Goal: Task Accomplishment & Management: Manage account settings

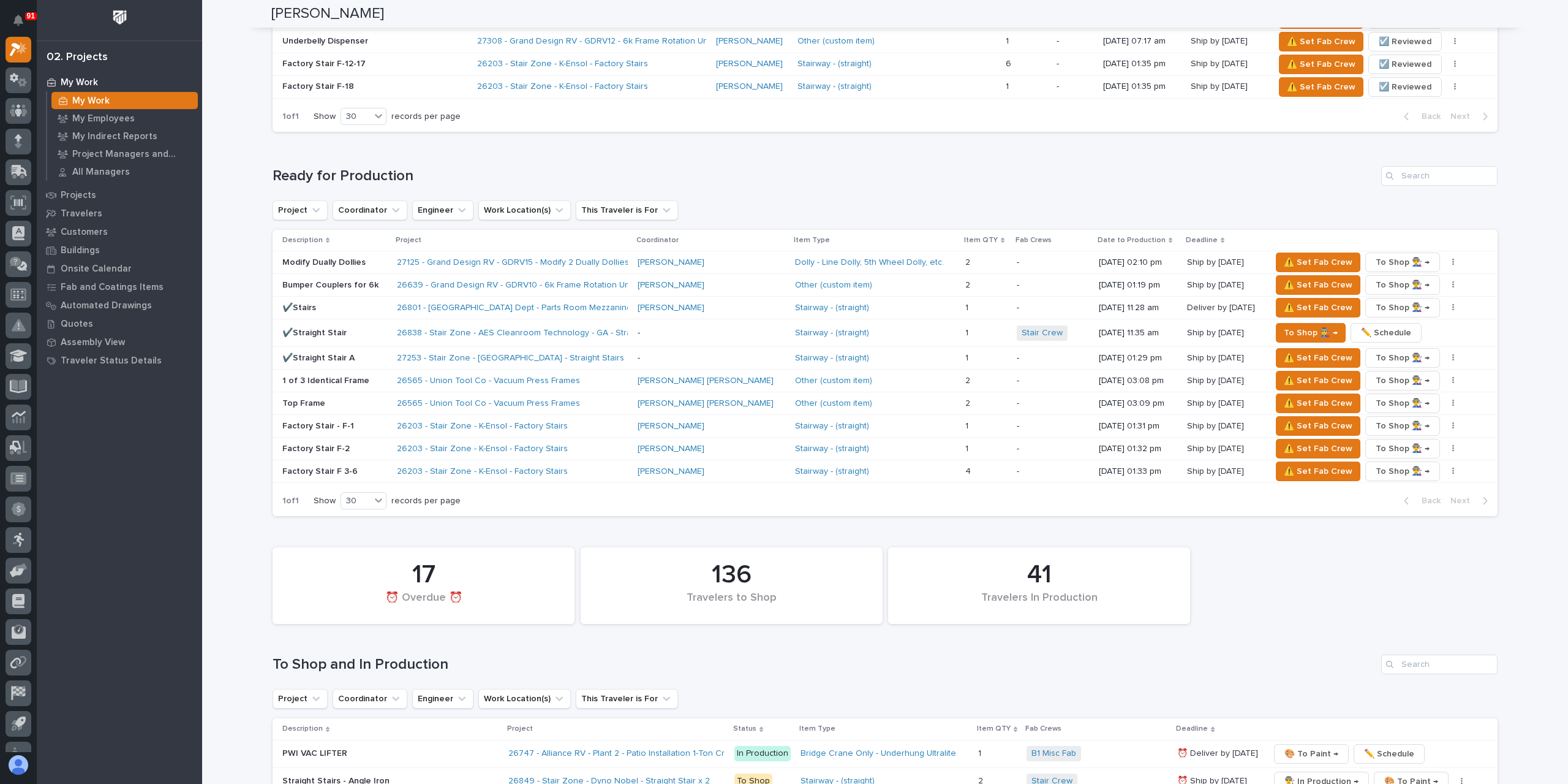
scroll to position [1471, 0]
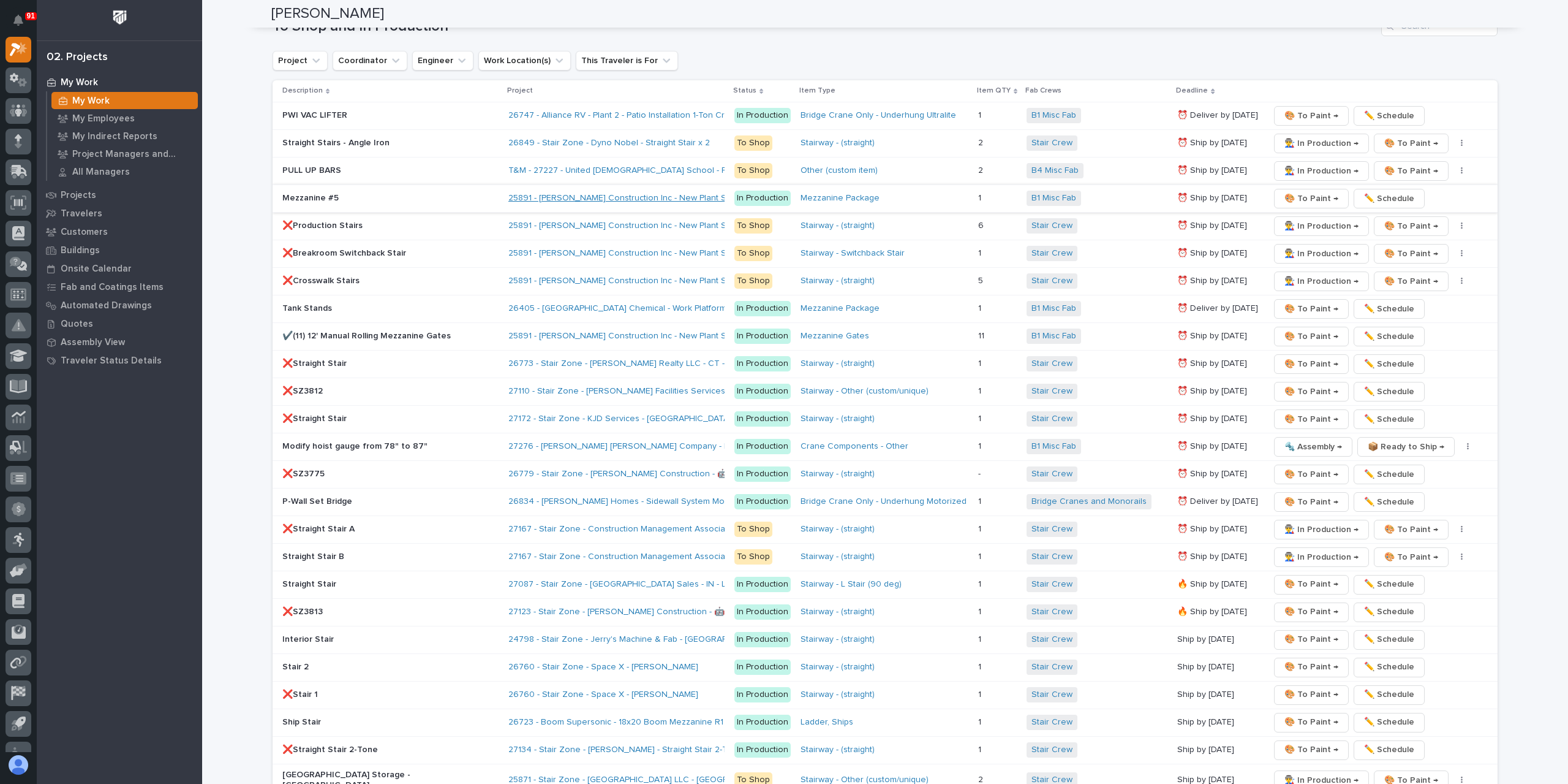
scroll to position [1778, 0]
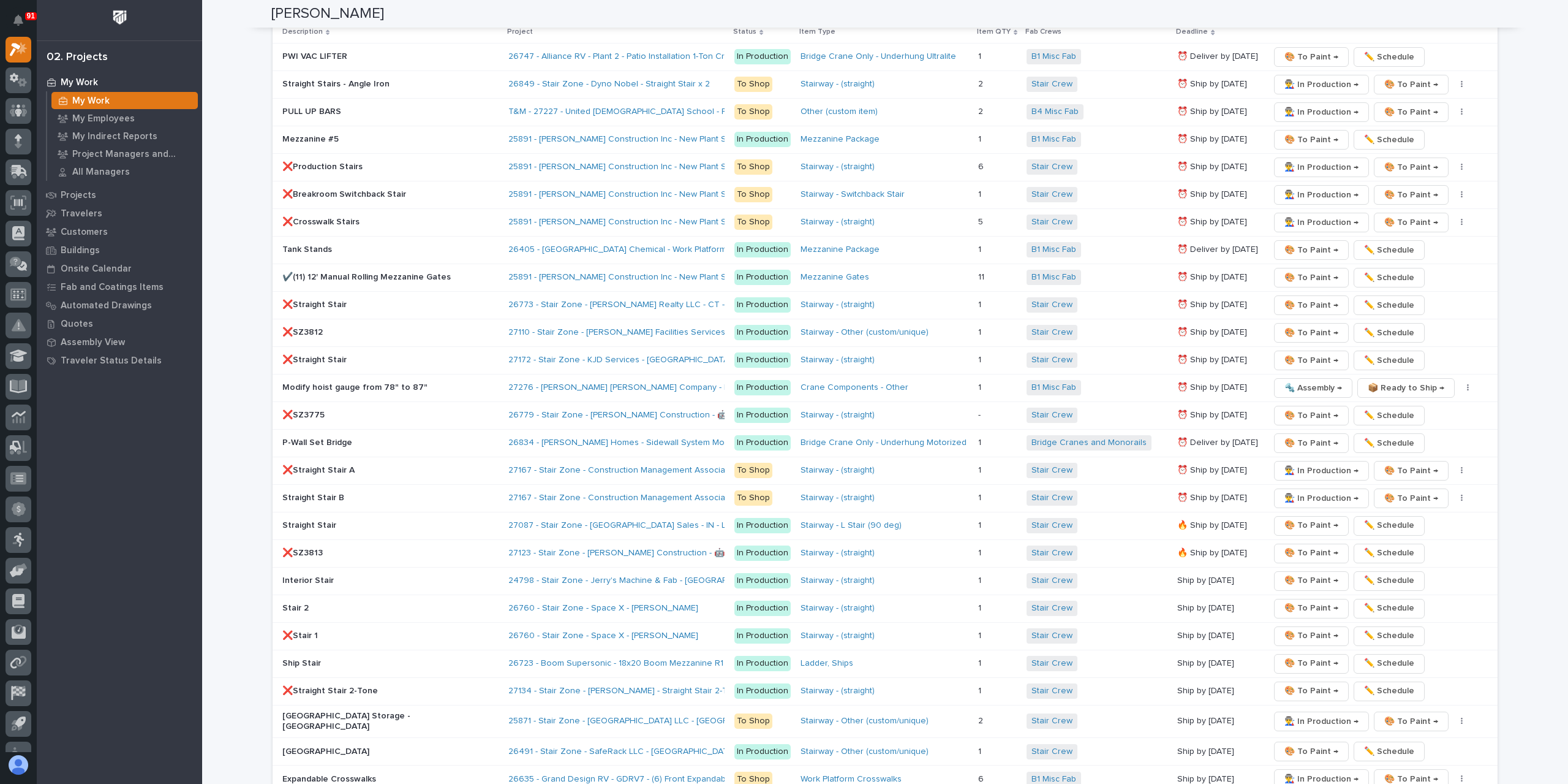
click at [341, 383] on p "Modify hoist gauge from 78" to 87"" at bounding box center [389, 388] width 214 height 11
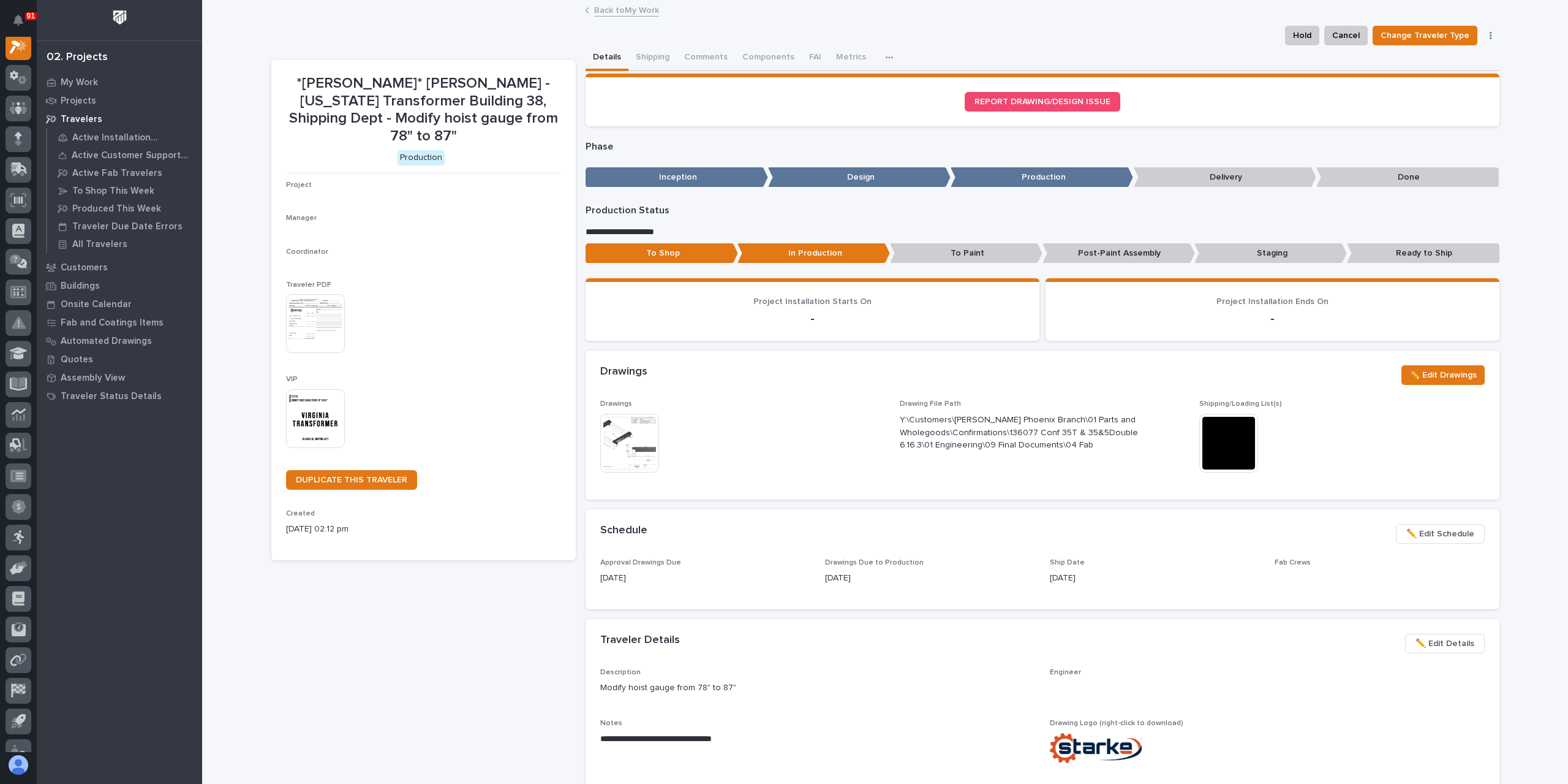
scroll to position [31, 0]
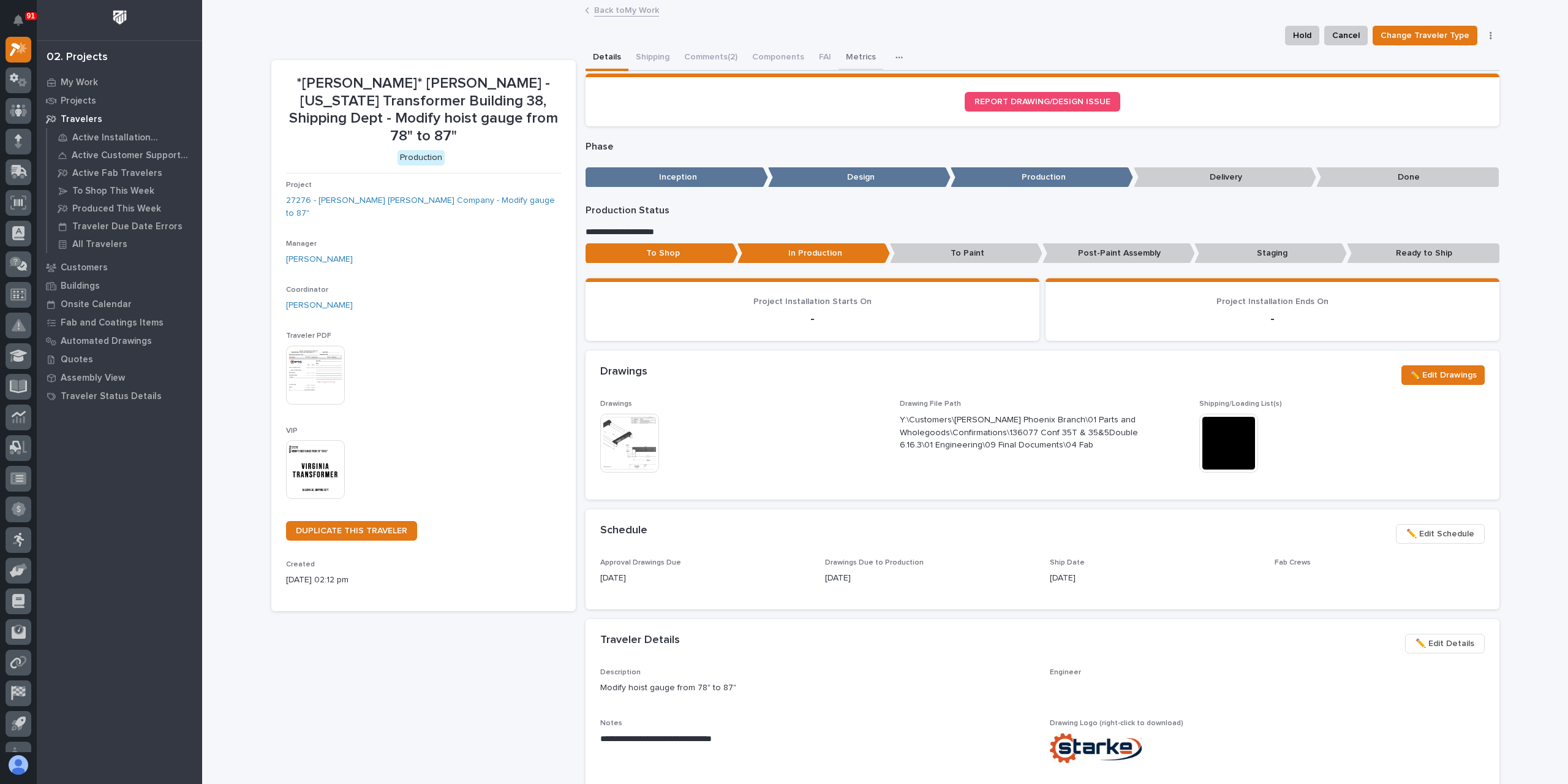
click at [849, 52] on button "Metrics" at bounding box center [861, 58] width 45 height 26
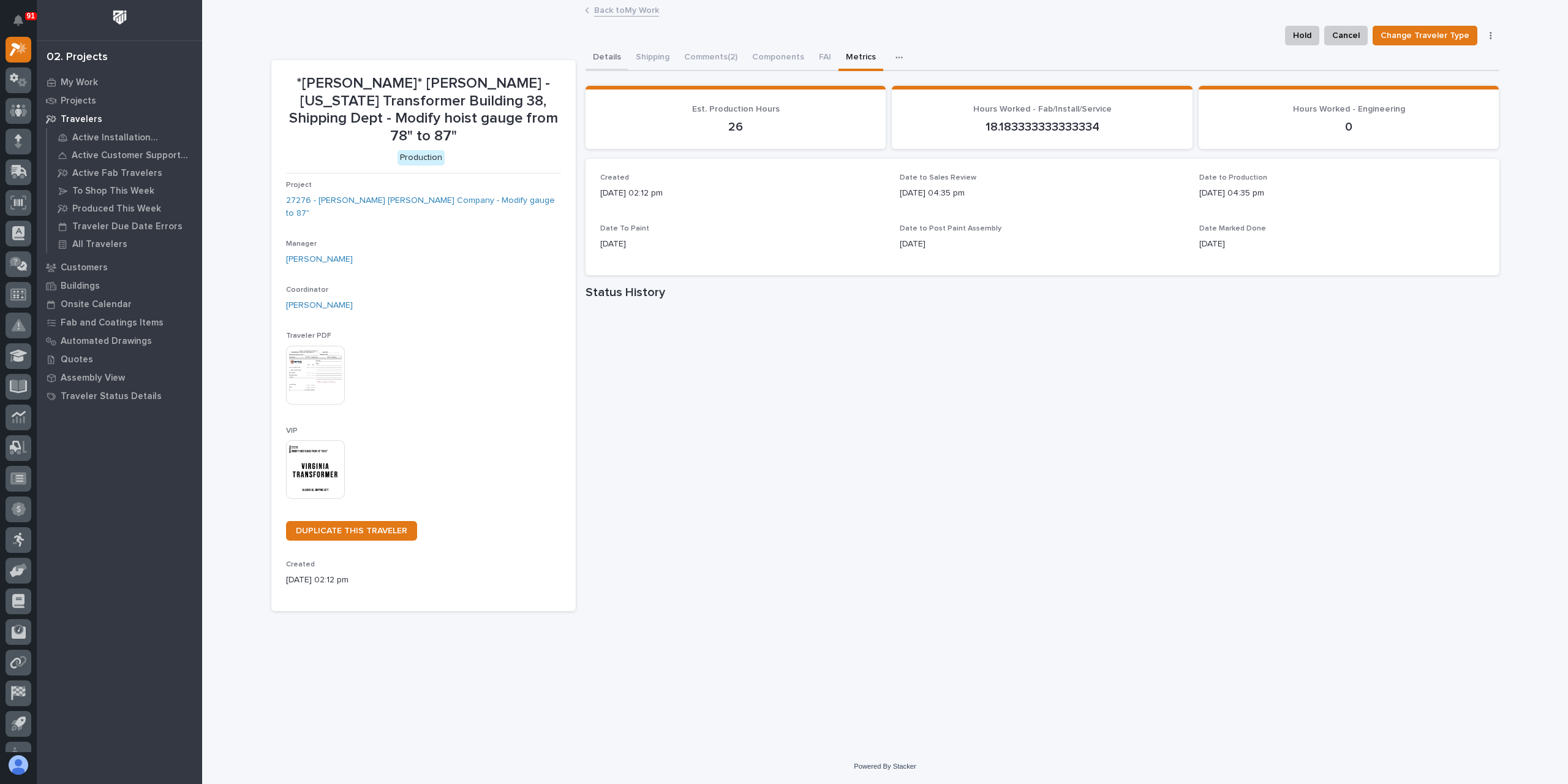
click at [615, 61] on button "Details" at bounding box center [607, 58] width 43 height 26
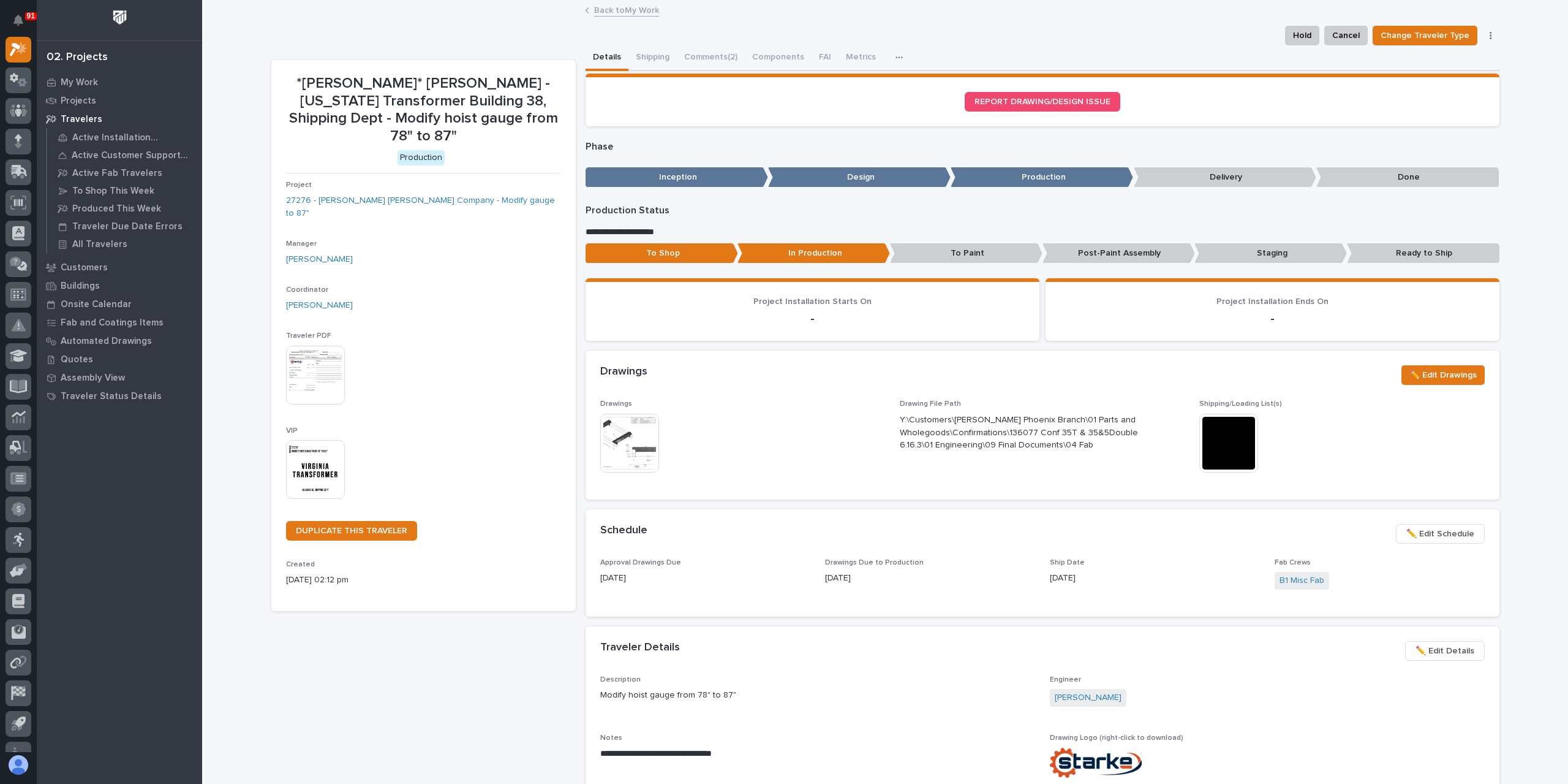
click at [951, 247] on p "To Paint" at bounding box center [967, 253] width 153 height 20
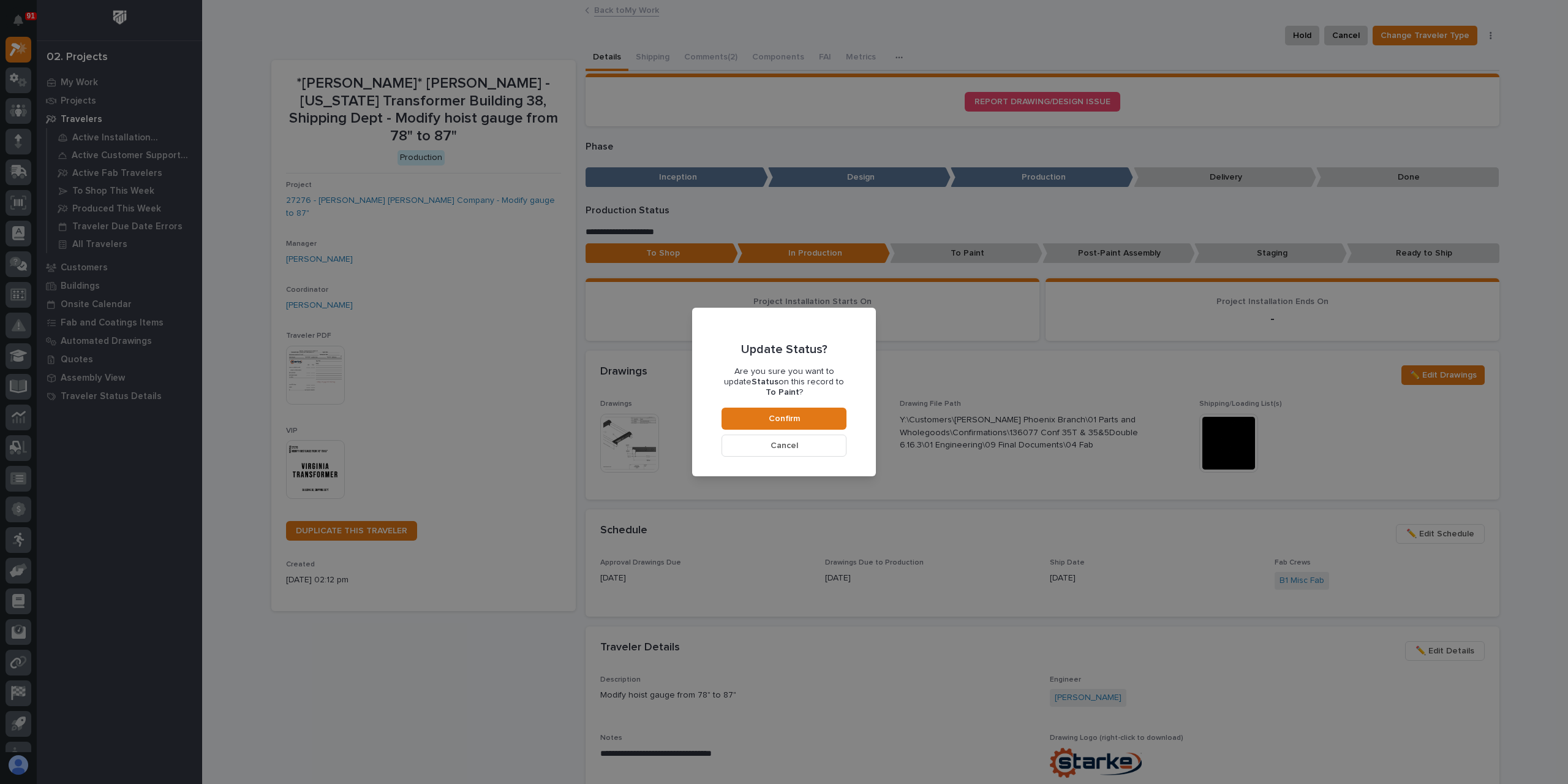
click at [669, 410] on div "Update Status? Are you sure you want to update Status on this record to To Pain…" at bounding box center [784, 392] width 1568 height 784
click at [759, 435] on button "Cancel" at bounding box center [784, 446] width 125 height 22
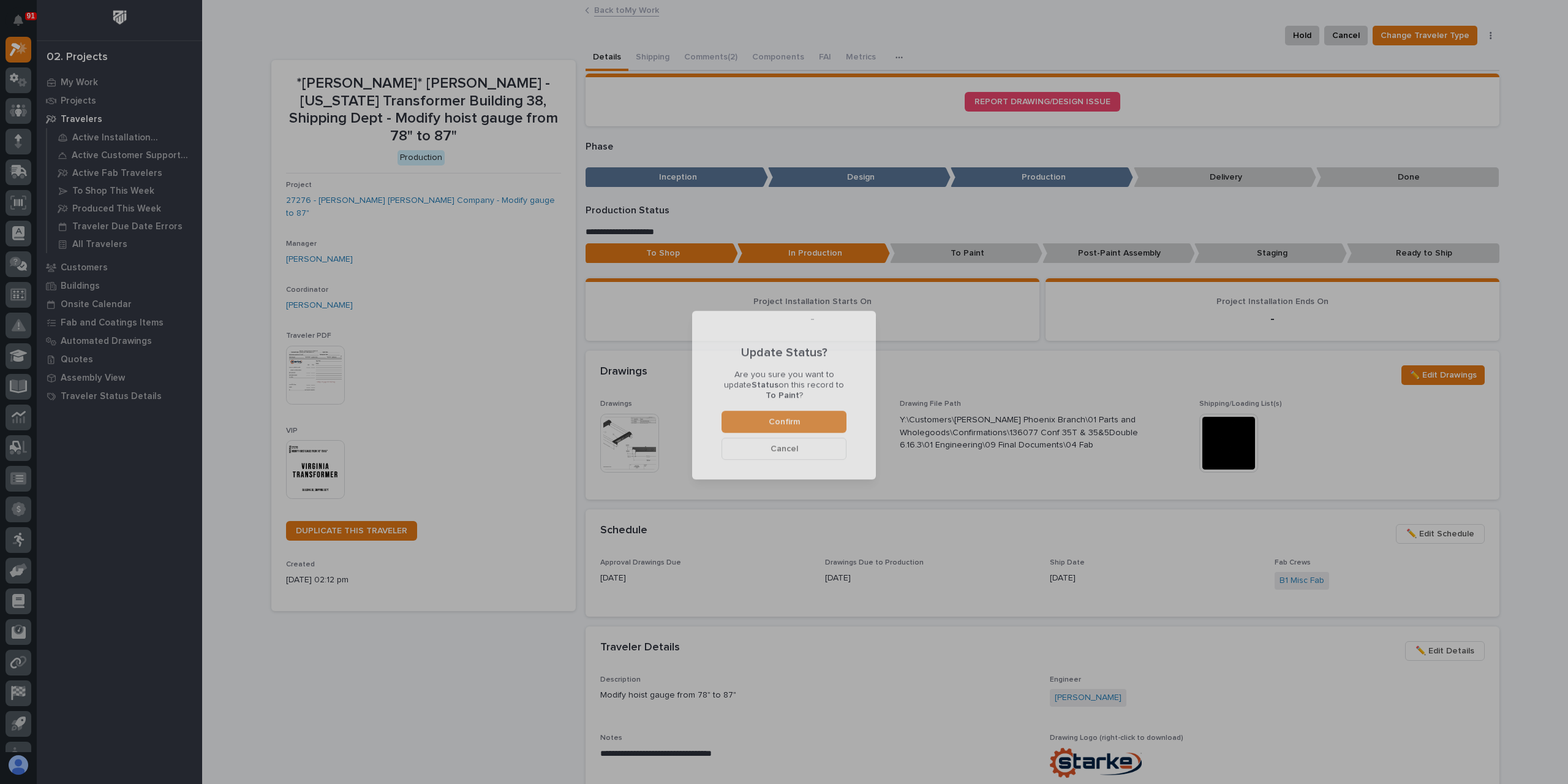
scroll to position [73, 0]
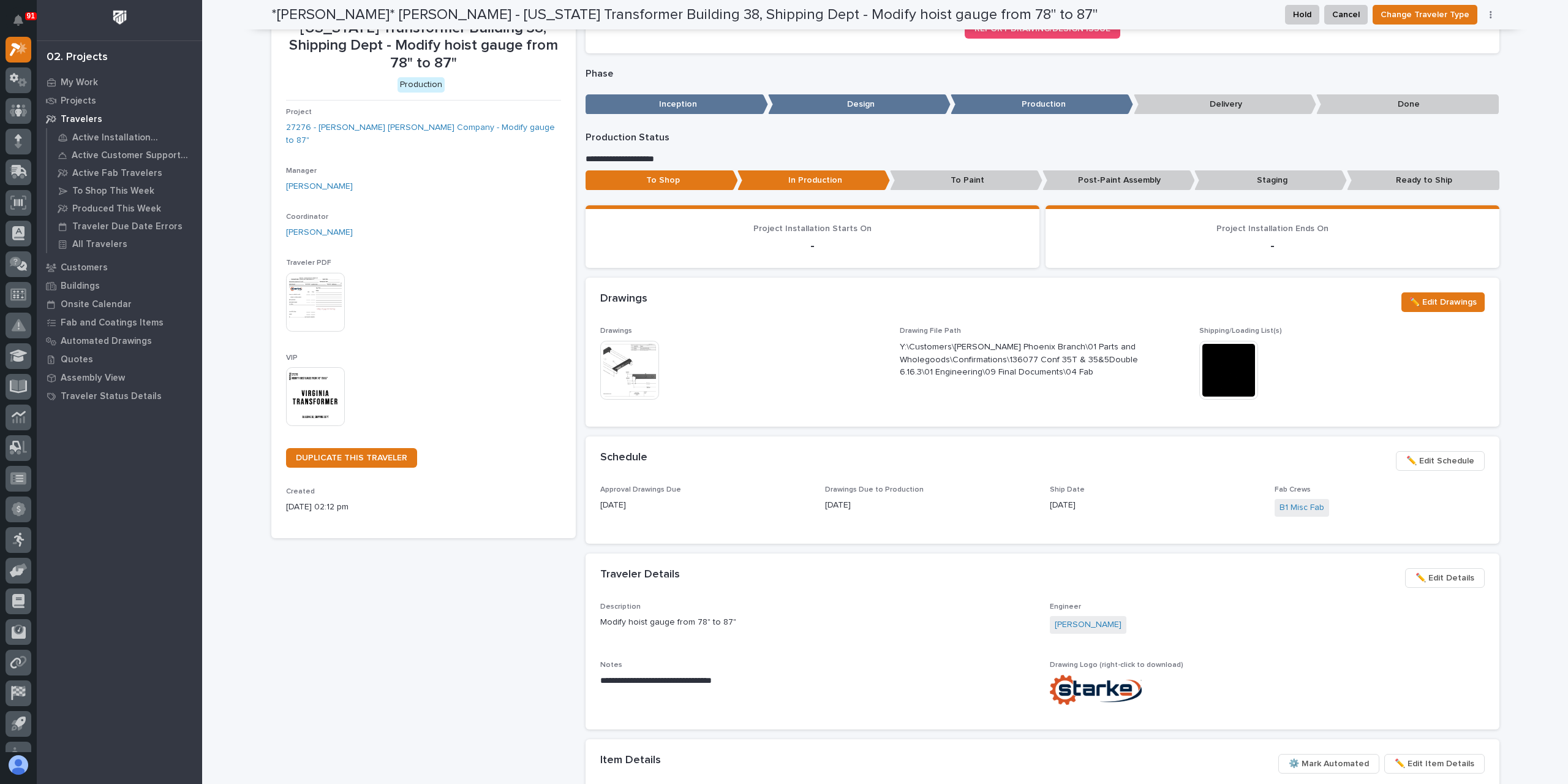
click at [611, 376] on img at bounding box center [630, 370] width 59 height 59
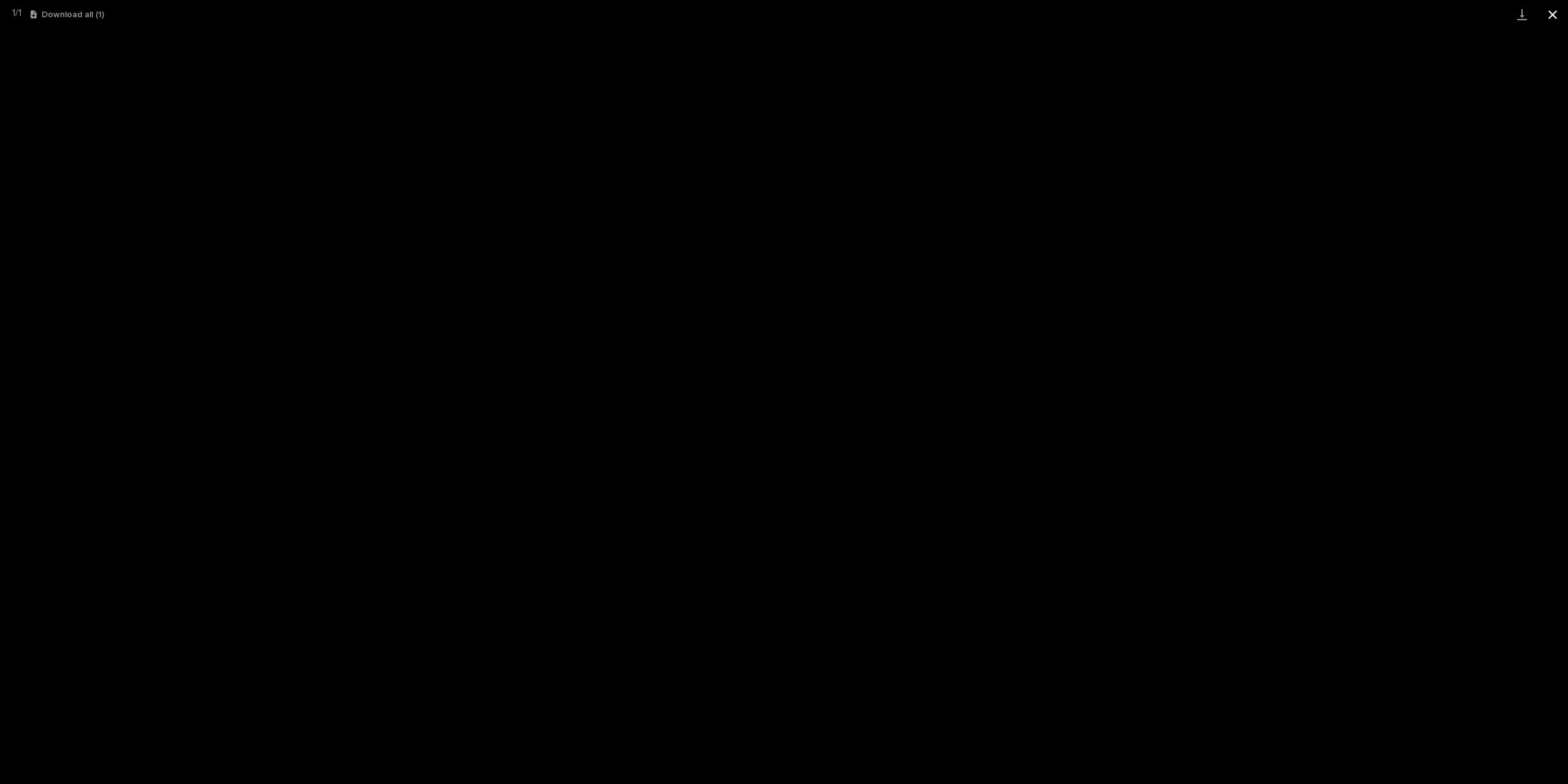
drag, startPoint x: 1550, startPoint y: 12, endPoint x: 1542, endPoint y: 16, distance: 8.9
click at [1552, 12] on button "Close gallery" at bounding box center [1553, 15] width 31 height 29
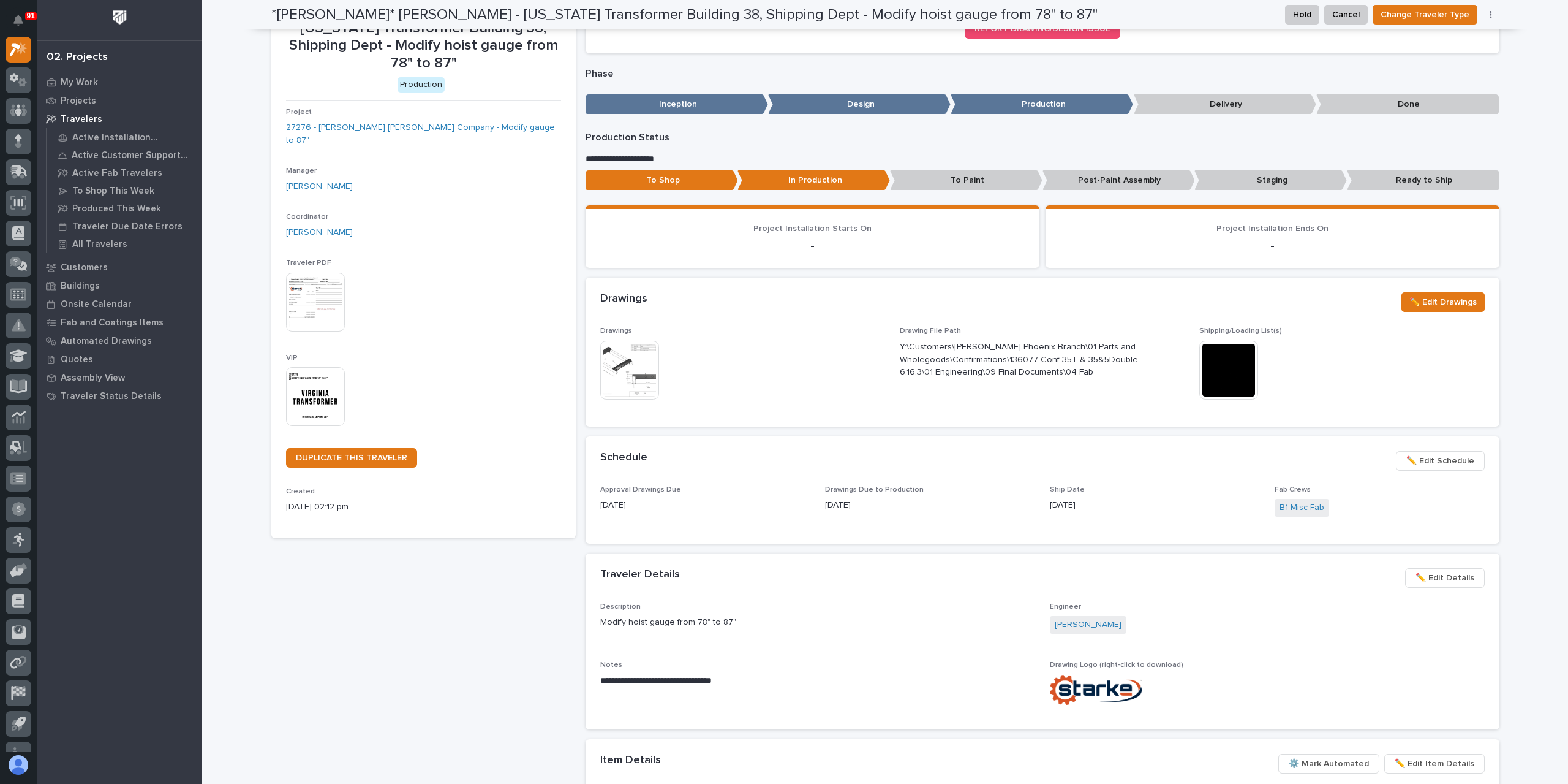
click at [965, 186] on p "To Paint" at bounding box center [967, 180] width 153 height 20
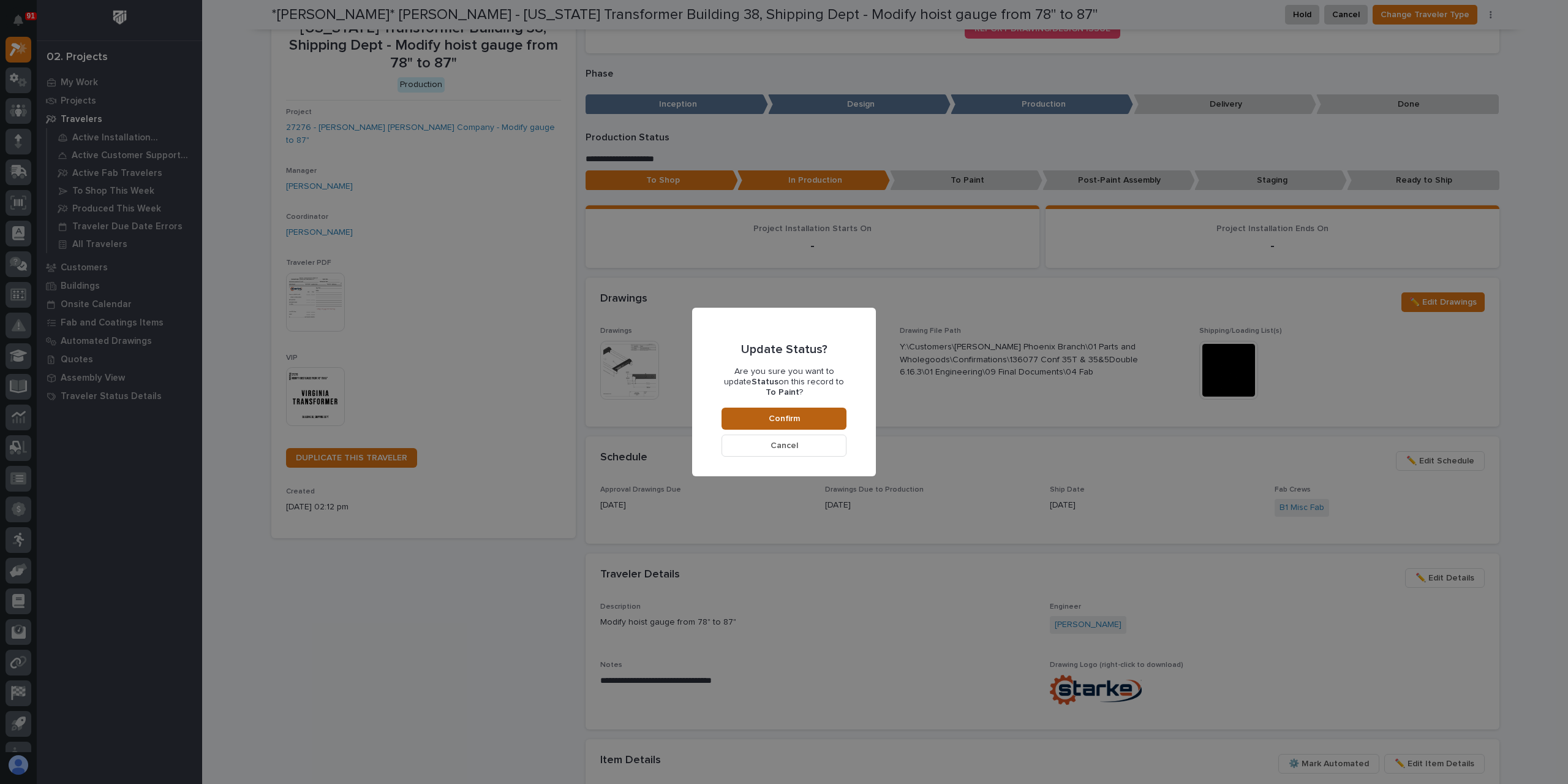
click at [807, 405] on div "Update Status? Are you sure you want to update Status on this record to To Pain…" at bounding box center [784, 392] width 125 height 129
click at [805, 409] on button "Confirm" at bounding box center [784, 419] width 125 height 22
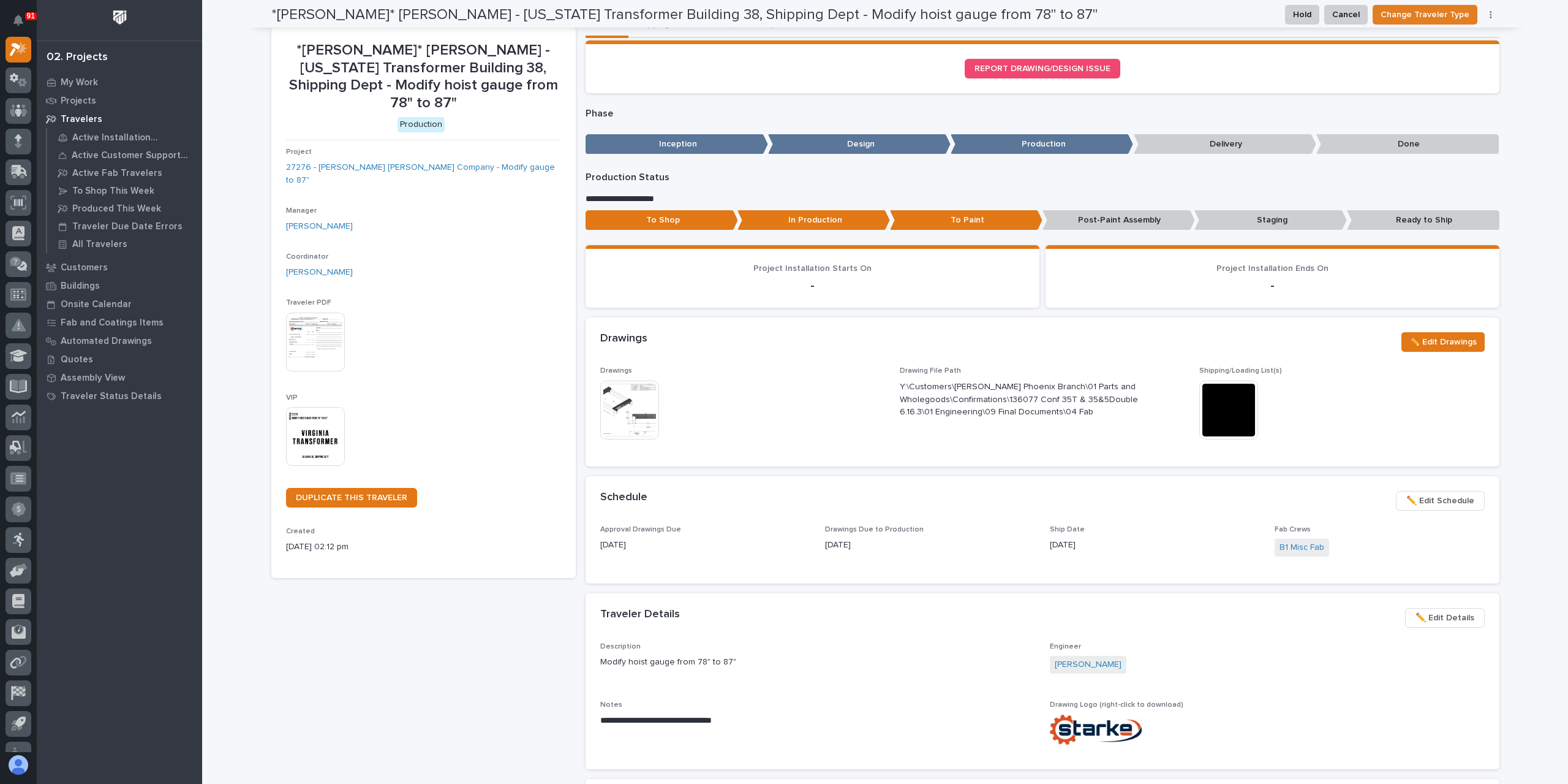
scroll to position [0, 0]
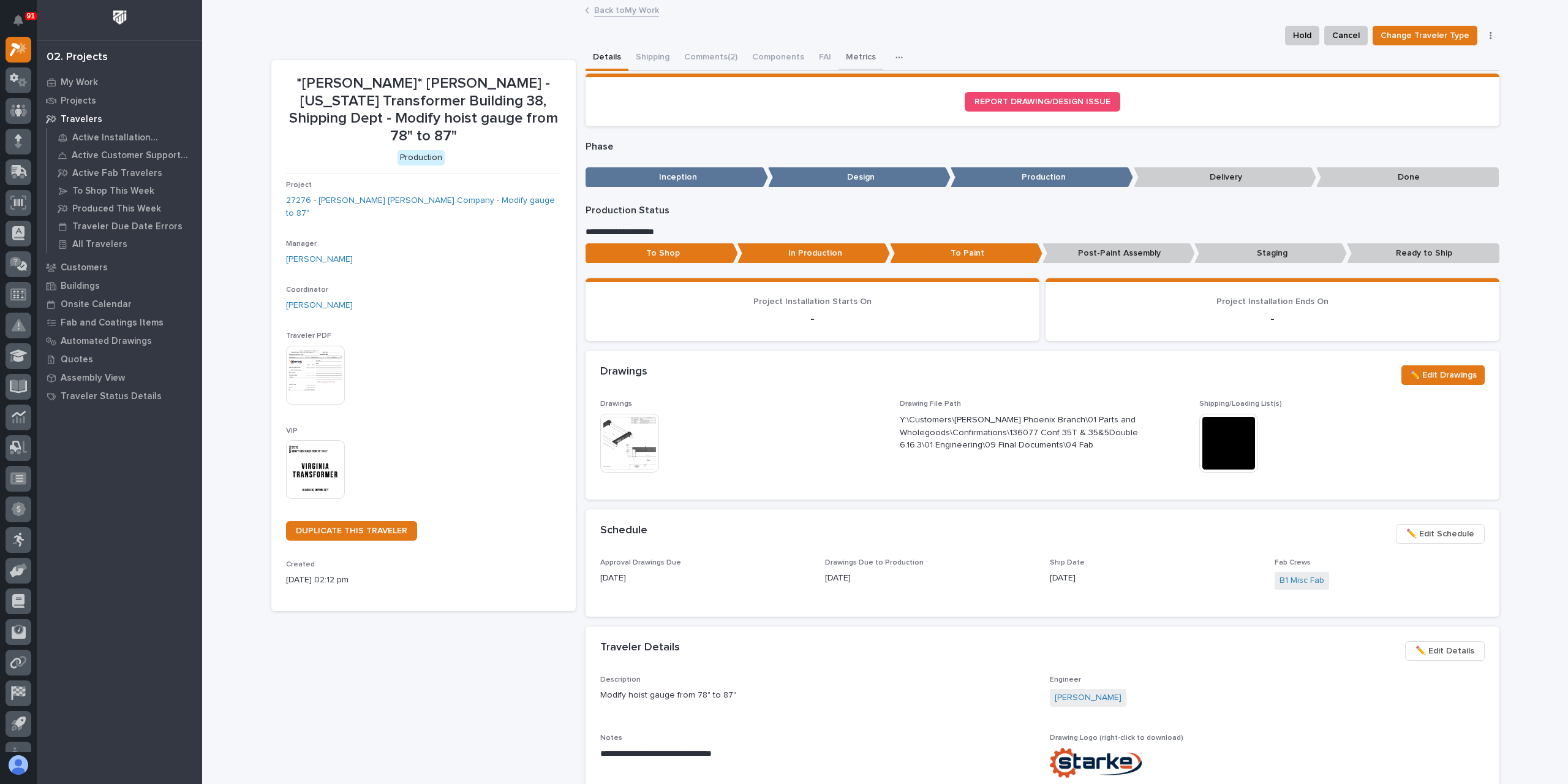
click at [846, 56] on button "Metrics" at bounding box center [861, 58] width 45 height 26
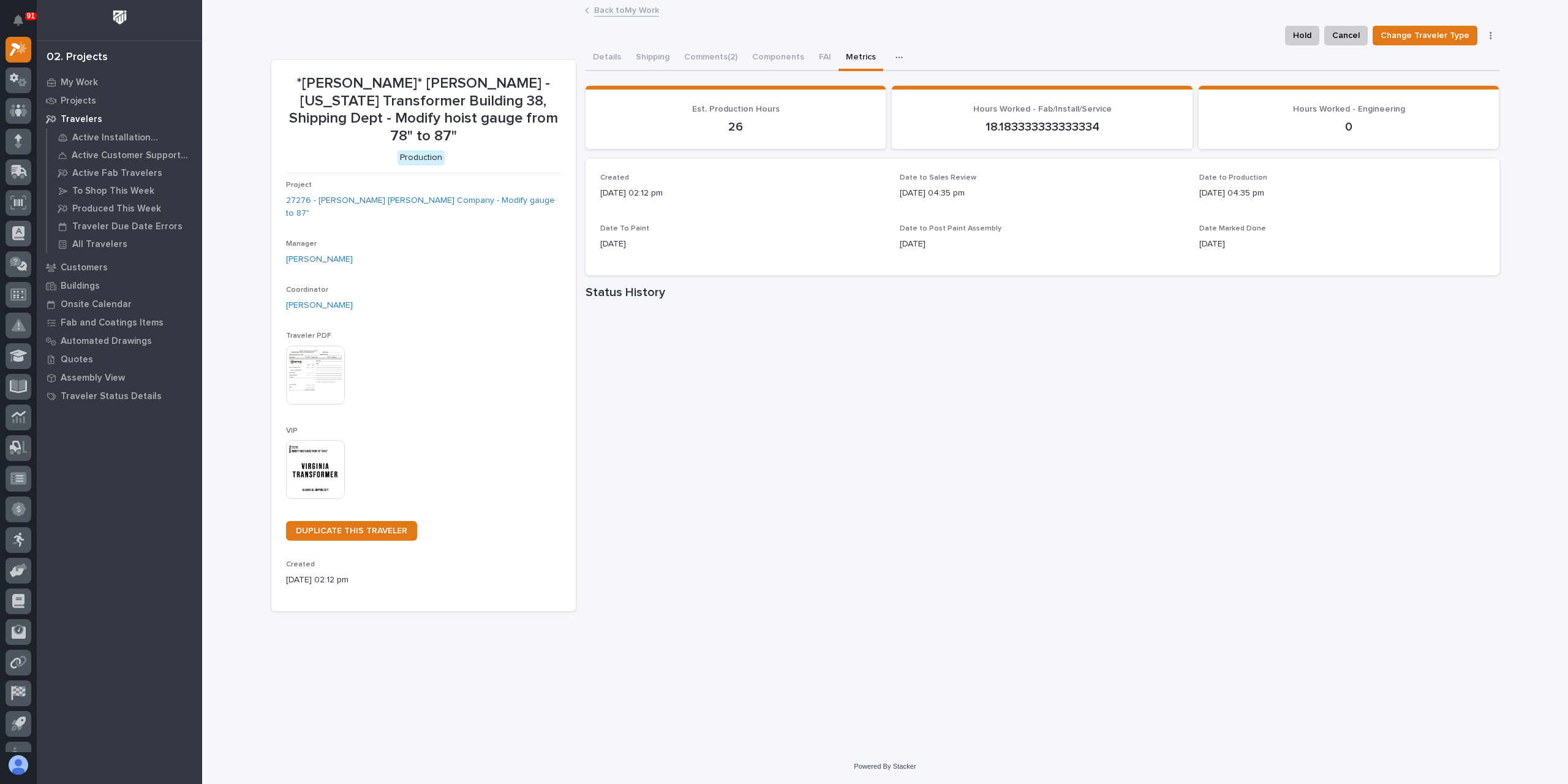
click at [623, 8] on link "Back to My Work" at bounding box center [627, 10] width 65 height 15
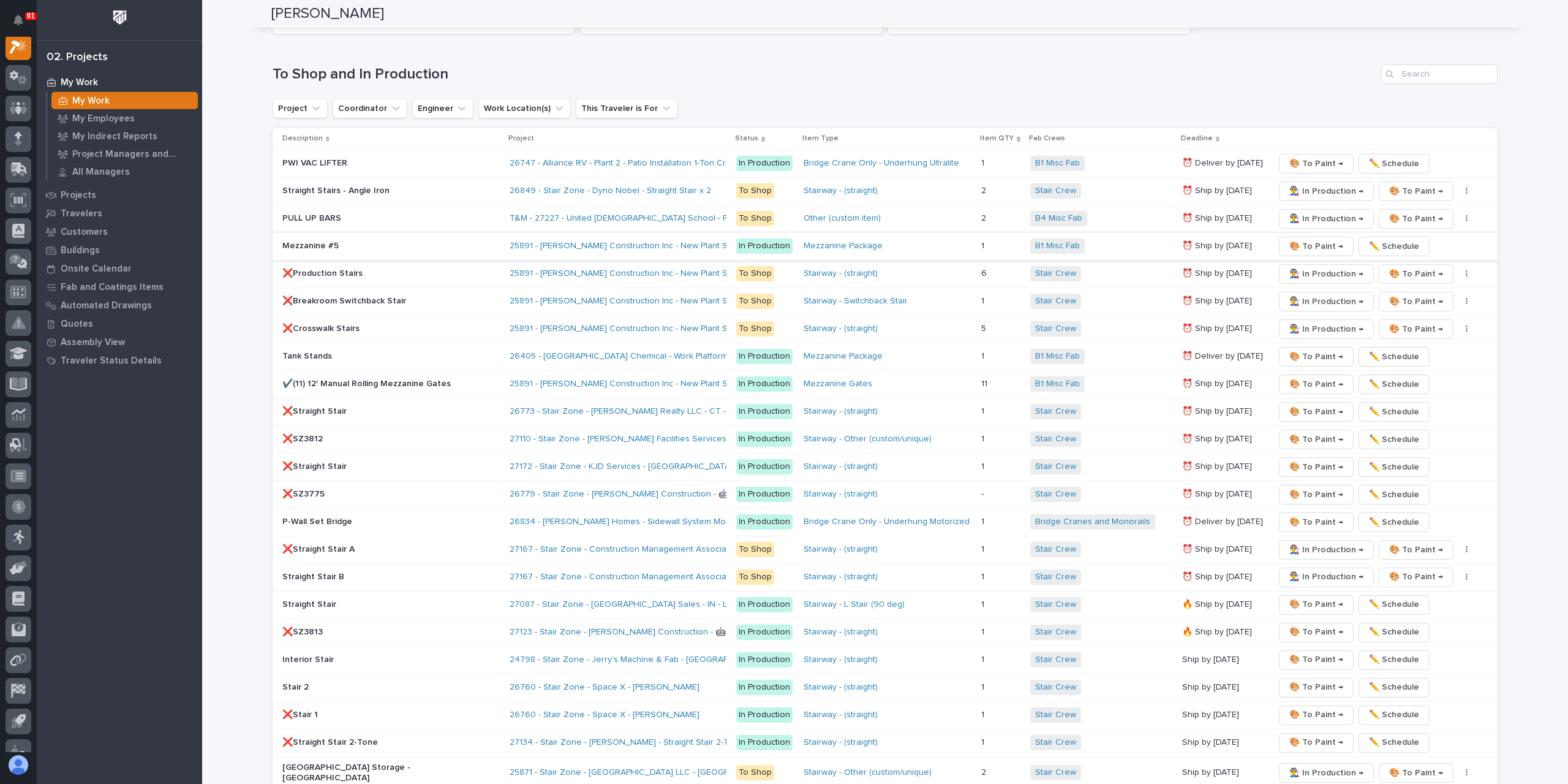
scroll to position [1739, 0]
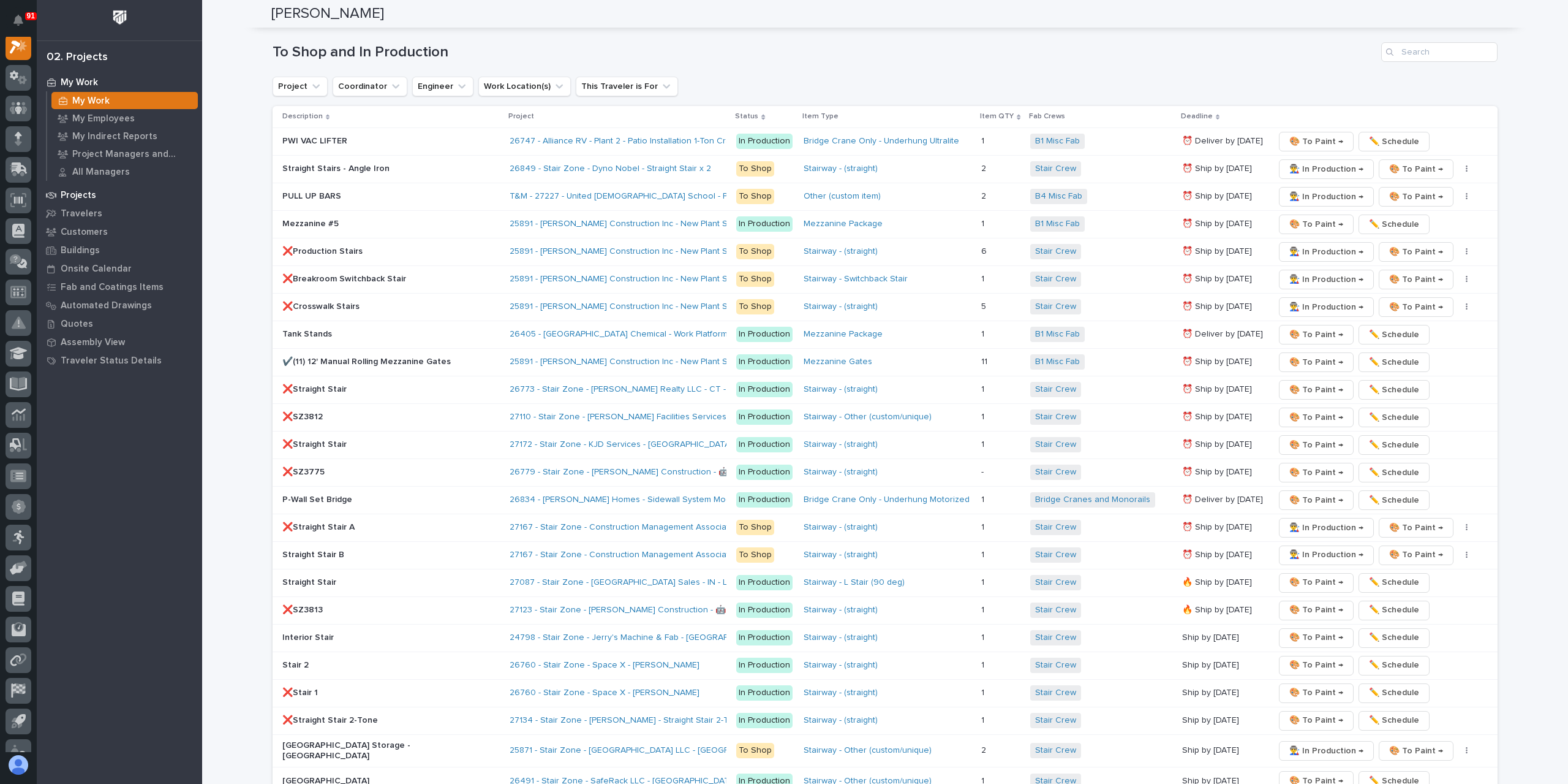
click at [82, 195] on p "Projects" at bounding box center [78, 195] width 36 height 11
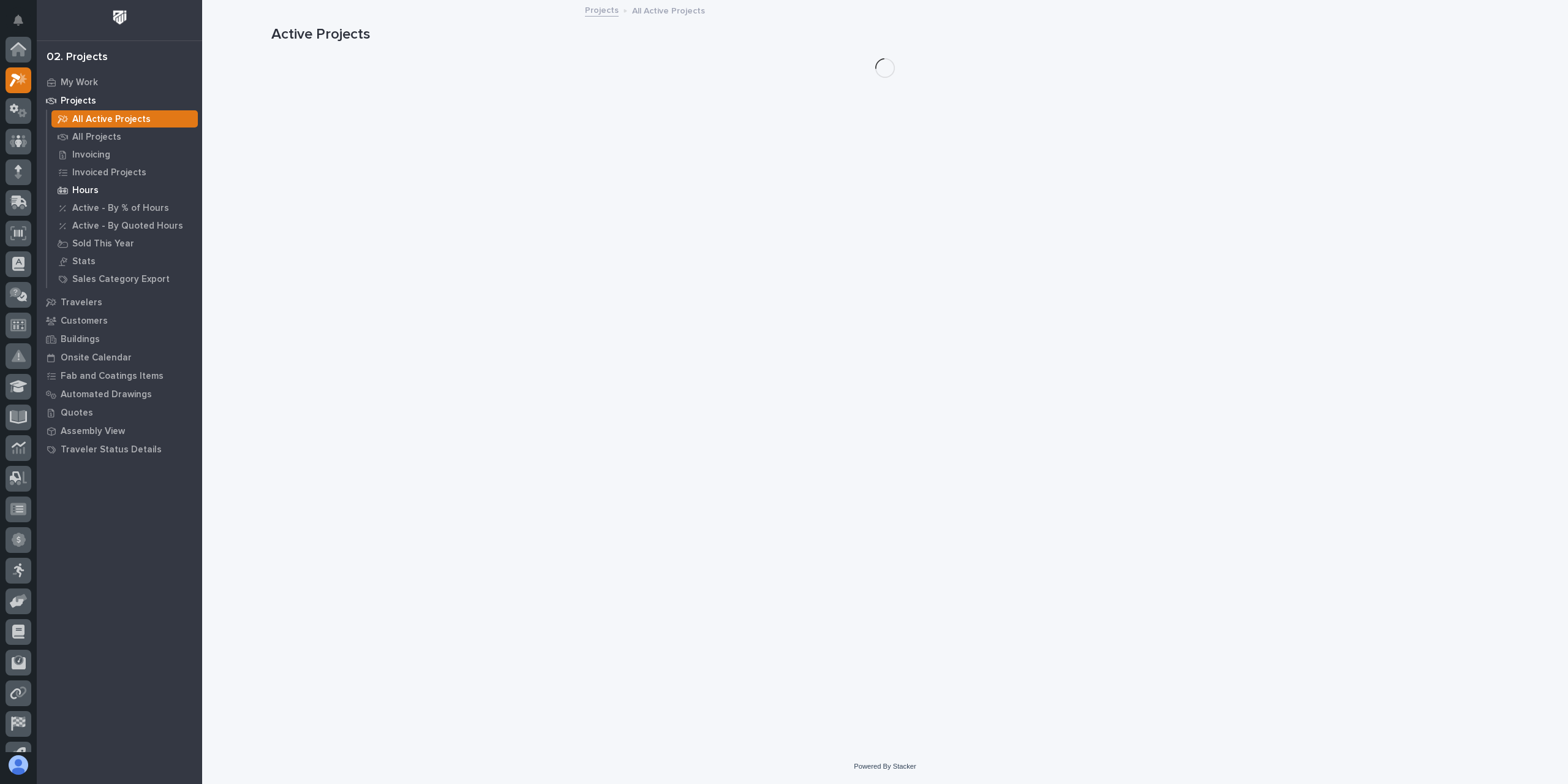
scroll to position [31, 0]
click at [93, 141] on p "All Projects" at bounding box center [97, 137] width 49 height 11
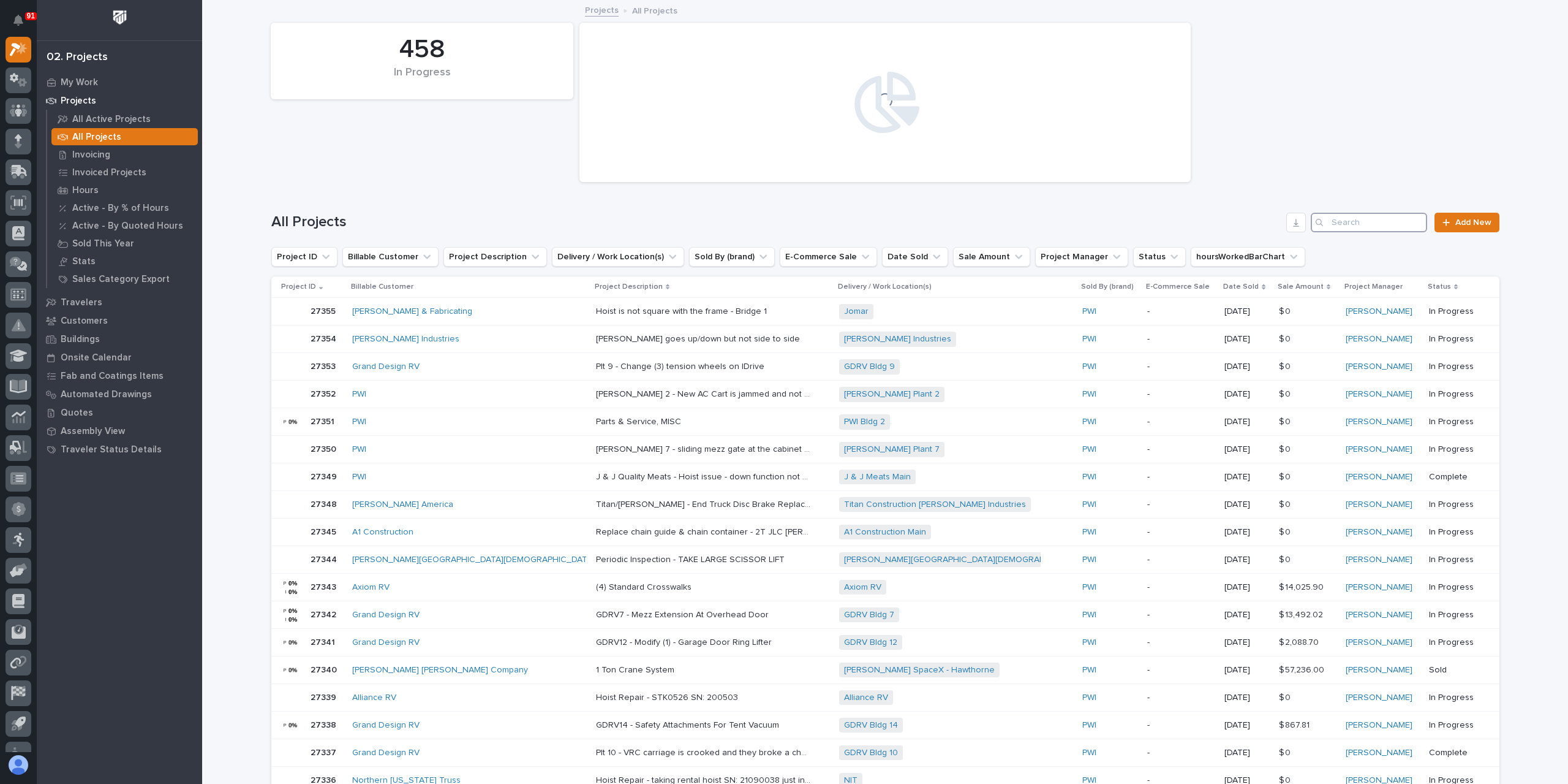
click at [1382, 225] on input "Search" at bounding box center [1369, 223] width 116 height 19
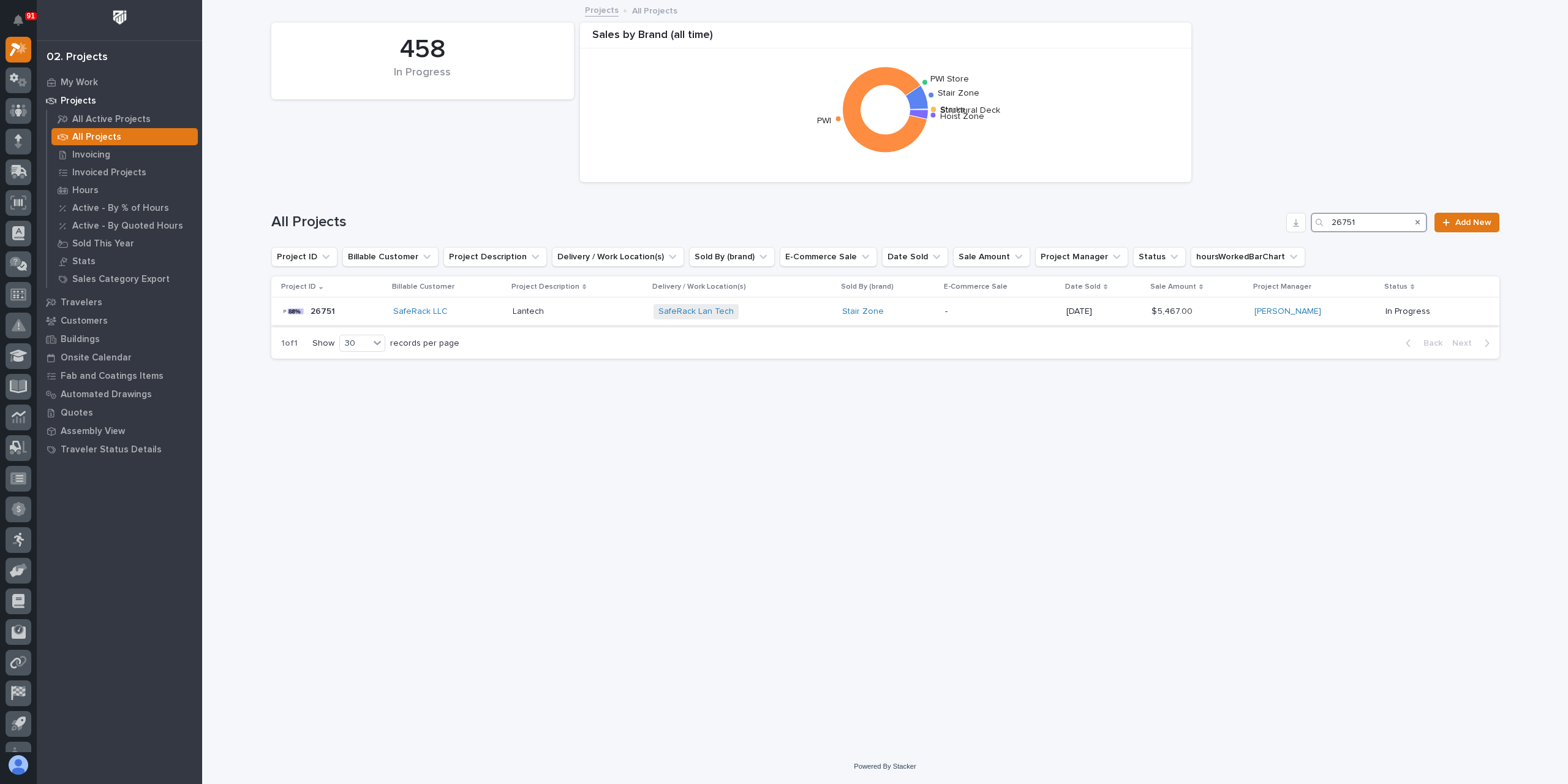
type input "26751"
click at [545, 318] on div "Lantech Lantech" at bounding box center [577, 311] width 131 height 20
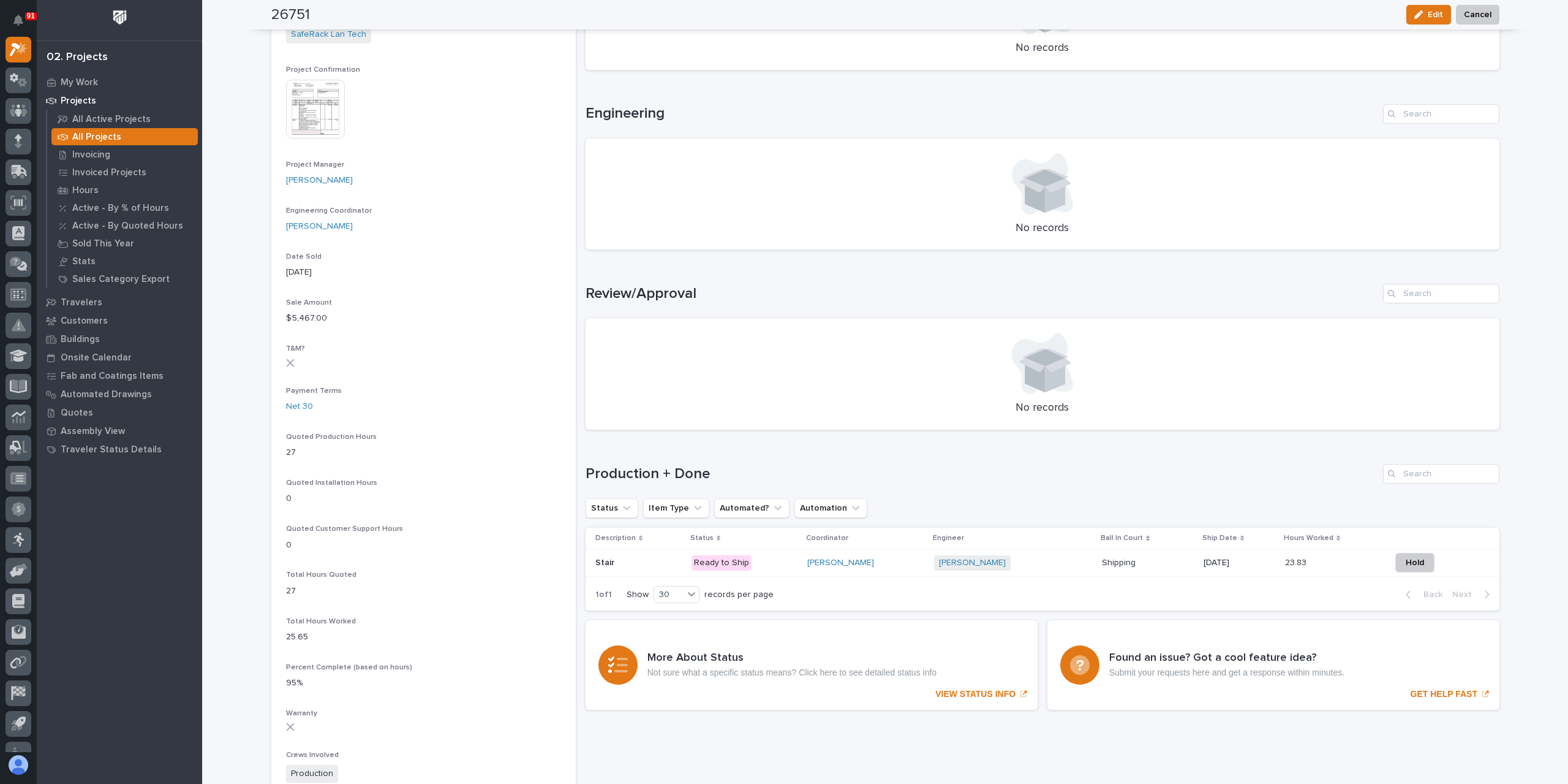
scroll to position [551, 0]
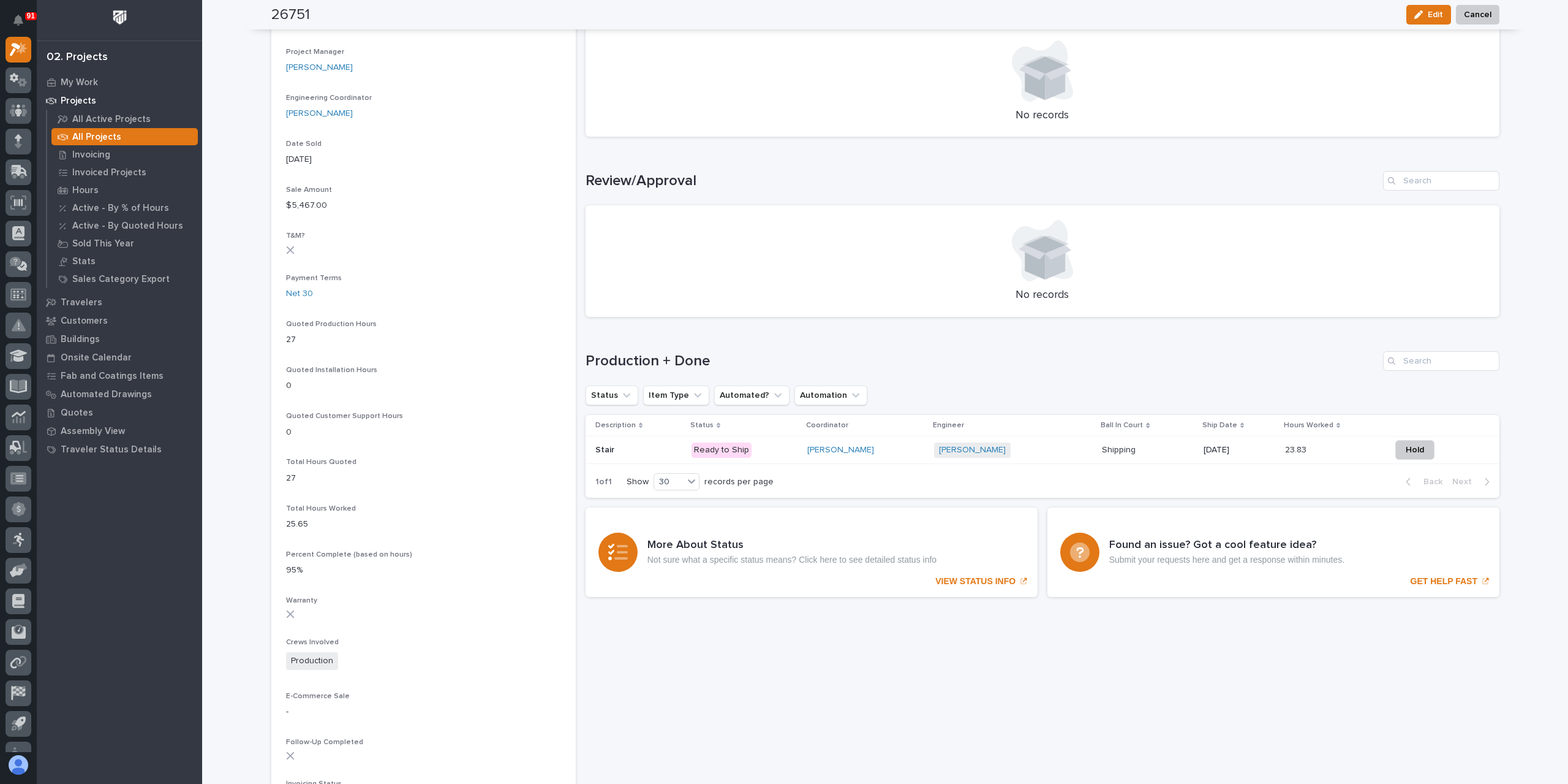
click at [613, 452] on p at bounding box center [638, 450] width 86 height 11
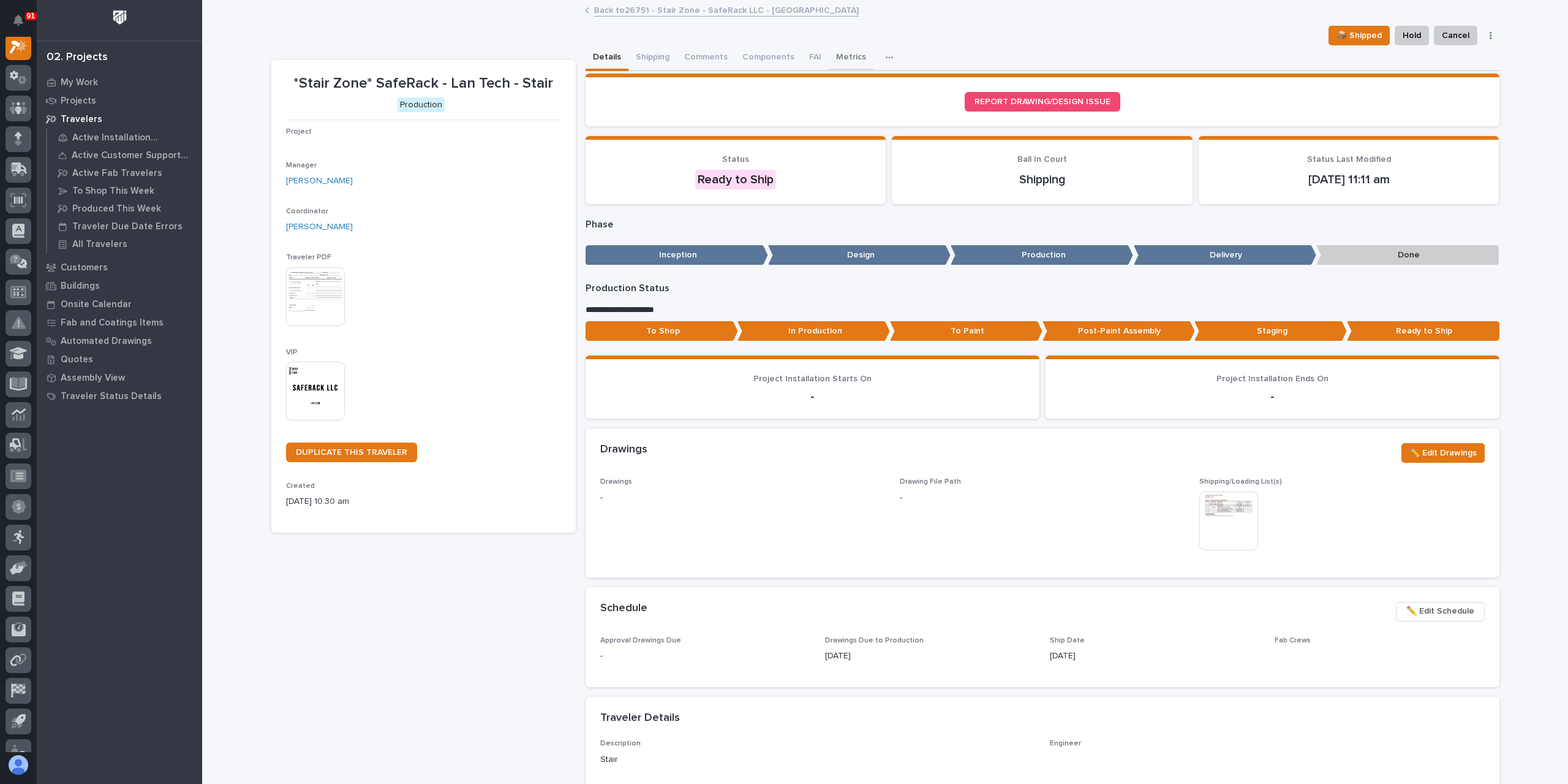
scroll to position [31, 0]
click at [843, 54] on button "Metrics" at bounding box center [865, 58] width 45 height 26
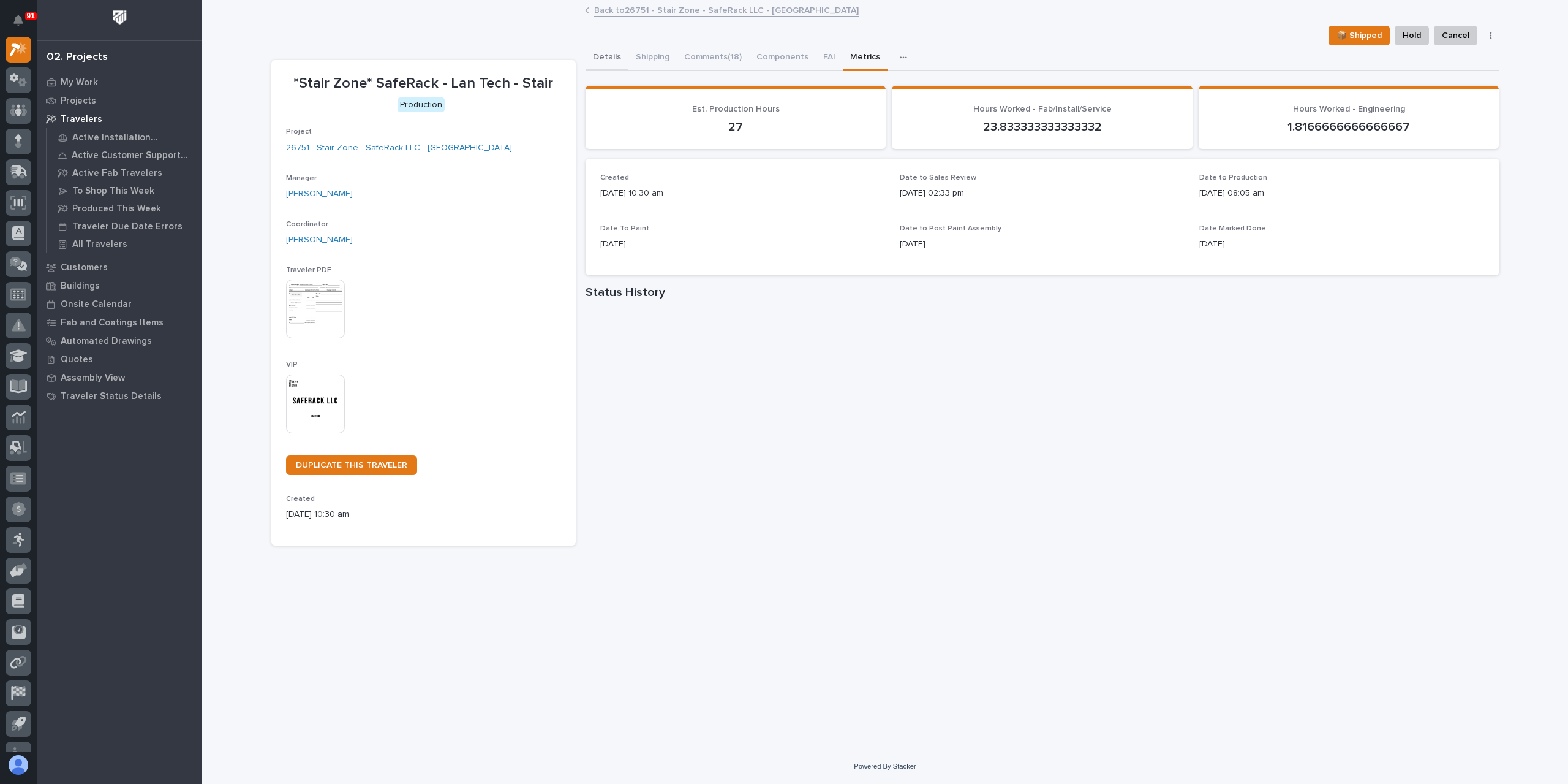
click at [605, 58] on button "Details" at bounding box center [607, 58] width 43 height 26
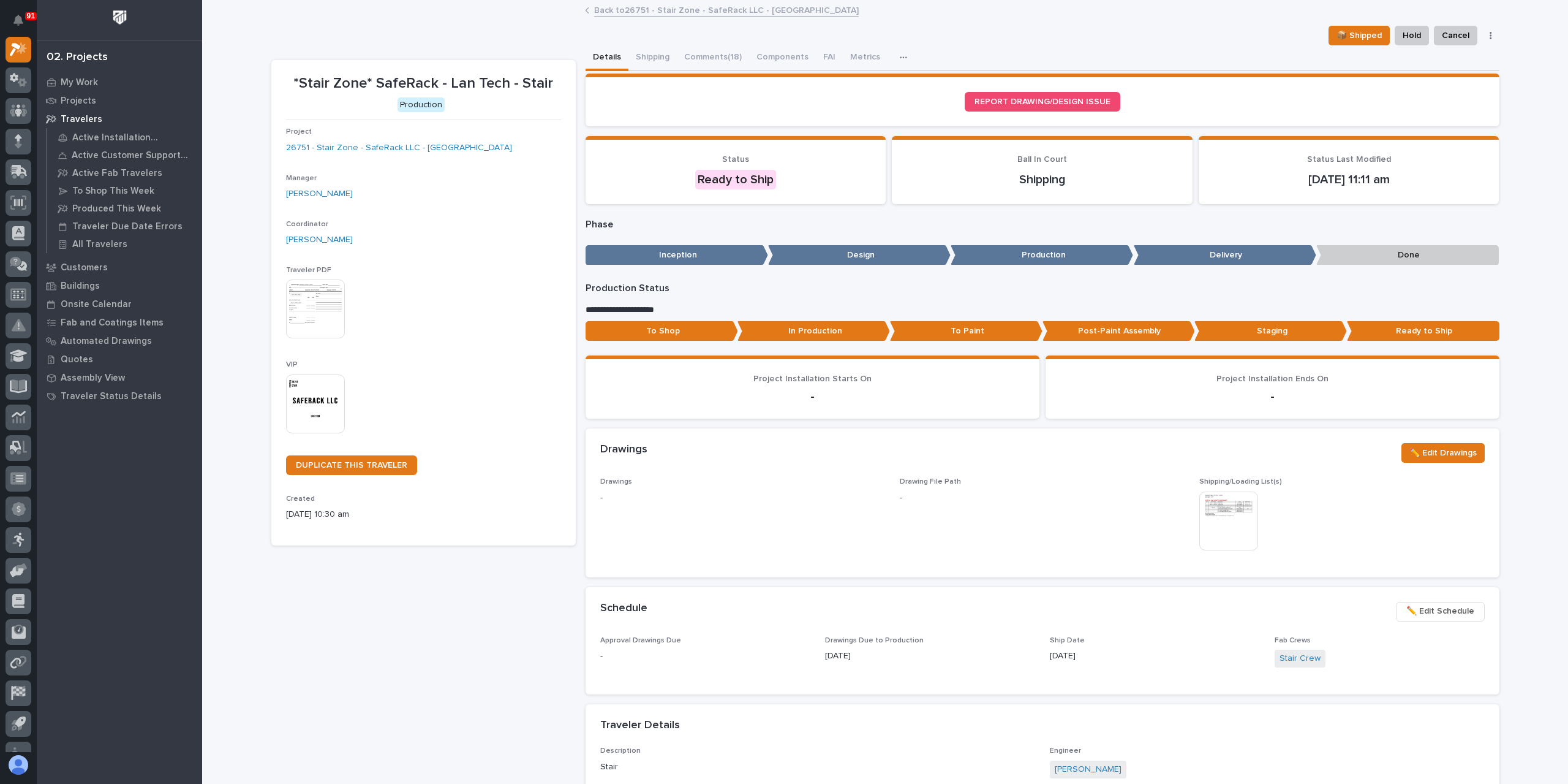
click at [678, 14] on link "Back to 26751 - Stair Zone - SafeRack LLC - [GEOGRAPHIC_DATA]" at bounding box center [726, 10] width 264 height 15
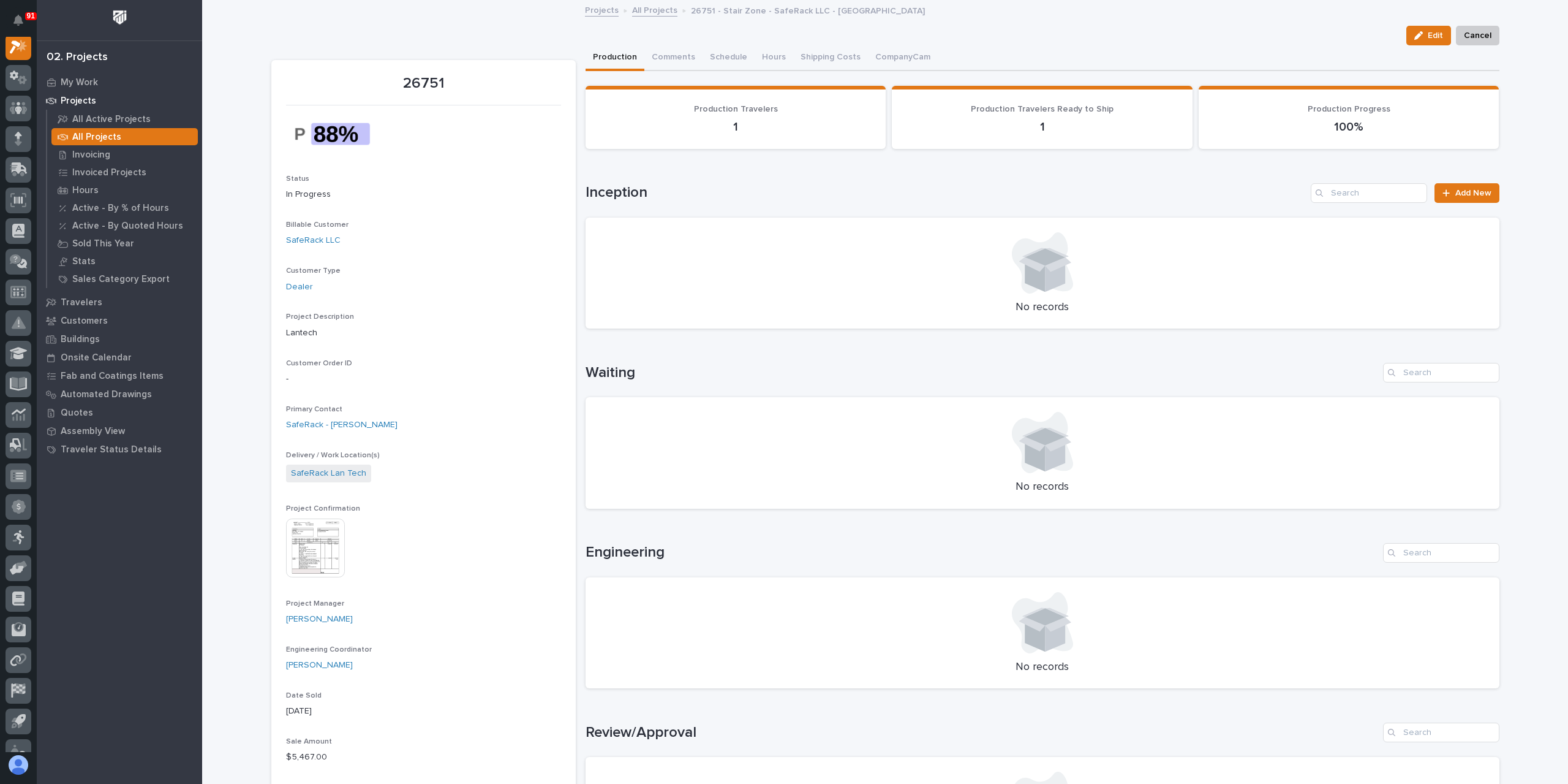
click at [652, 15] on link "All Projects" at bounding box center [655, 10] width 46 height 15
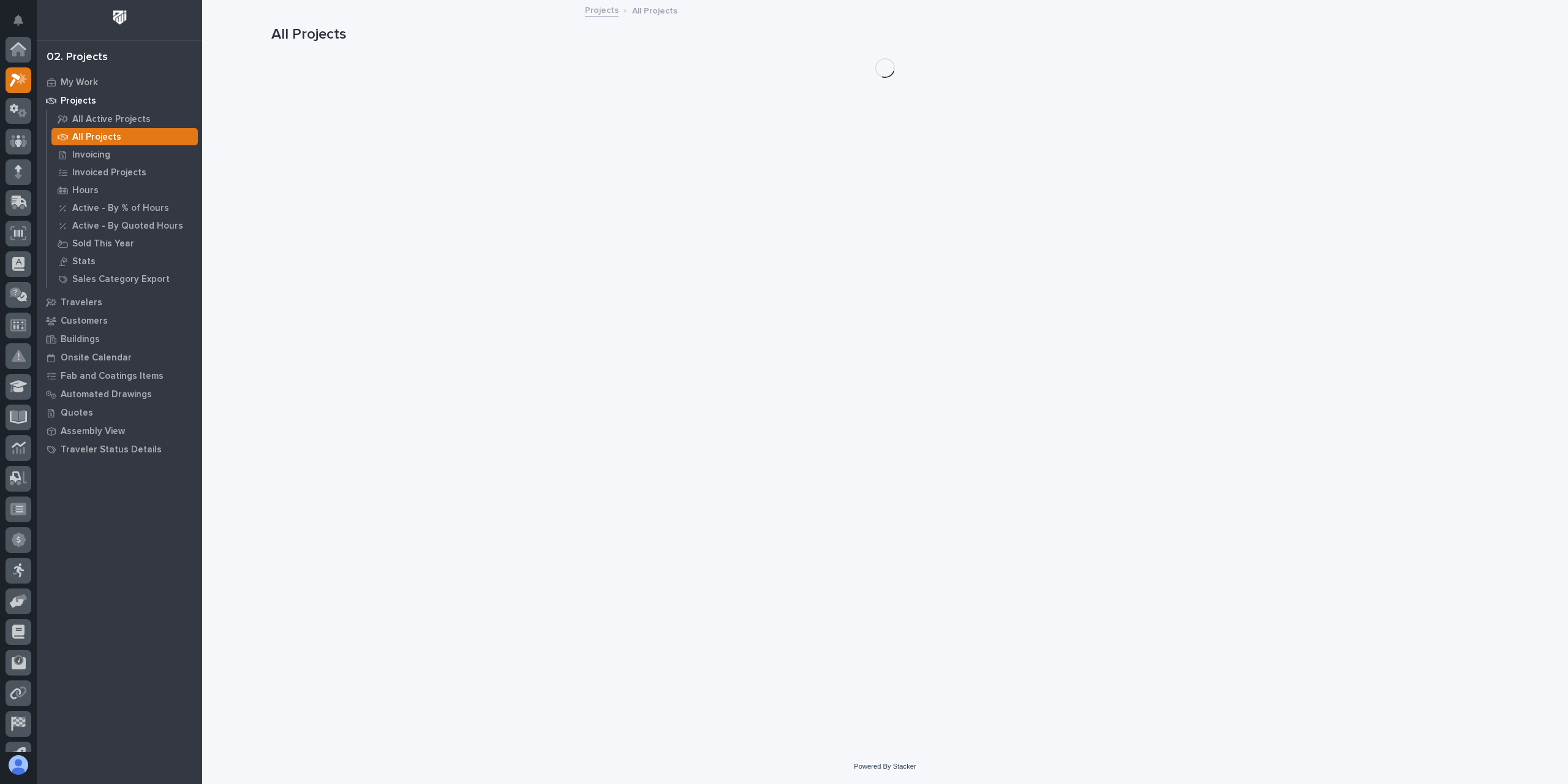
scroll to position [33, 0]
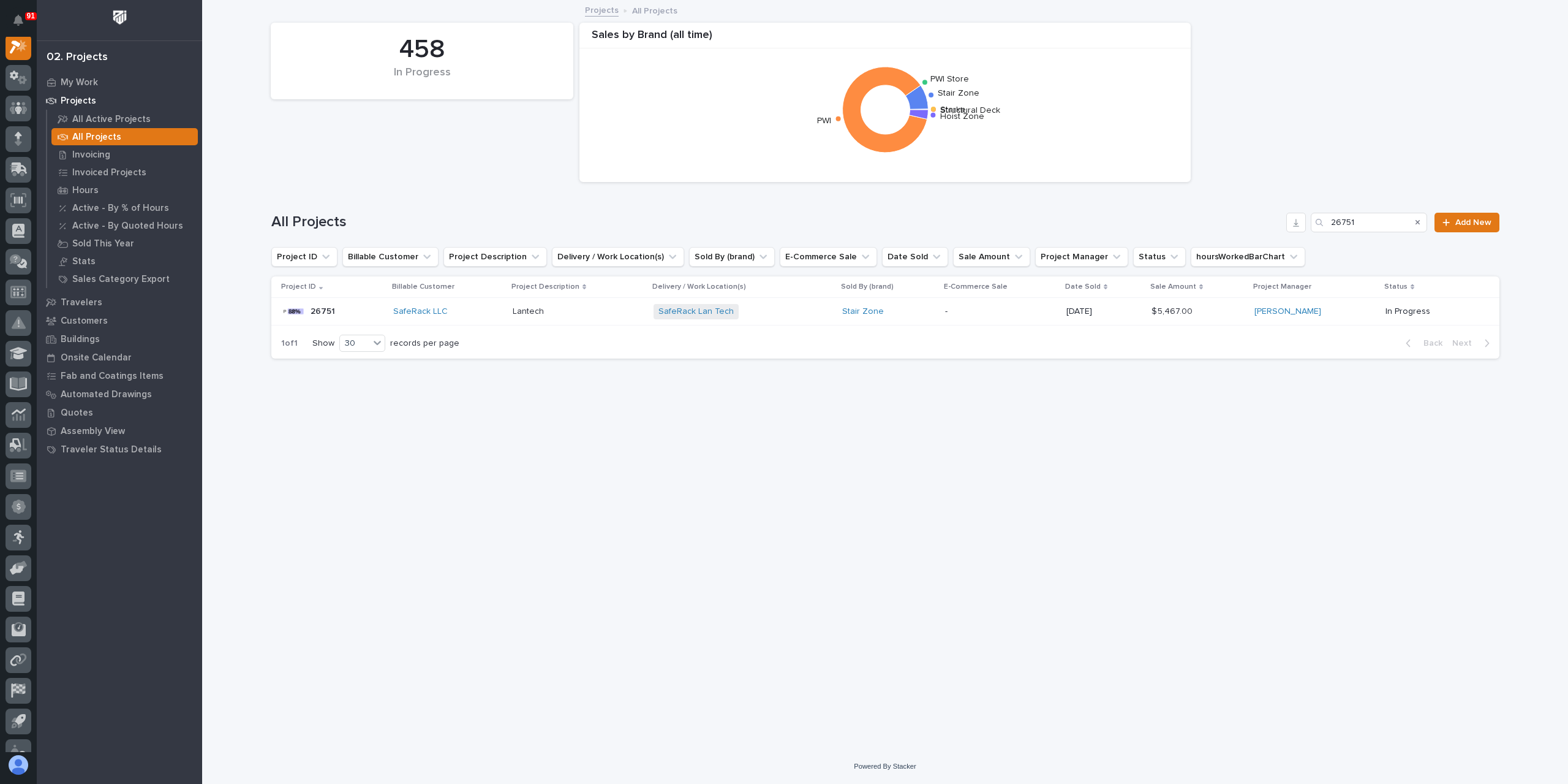
click at [539, 304] on p "Lantech" at bounding box center [529, 310] width 34 height 13
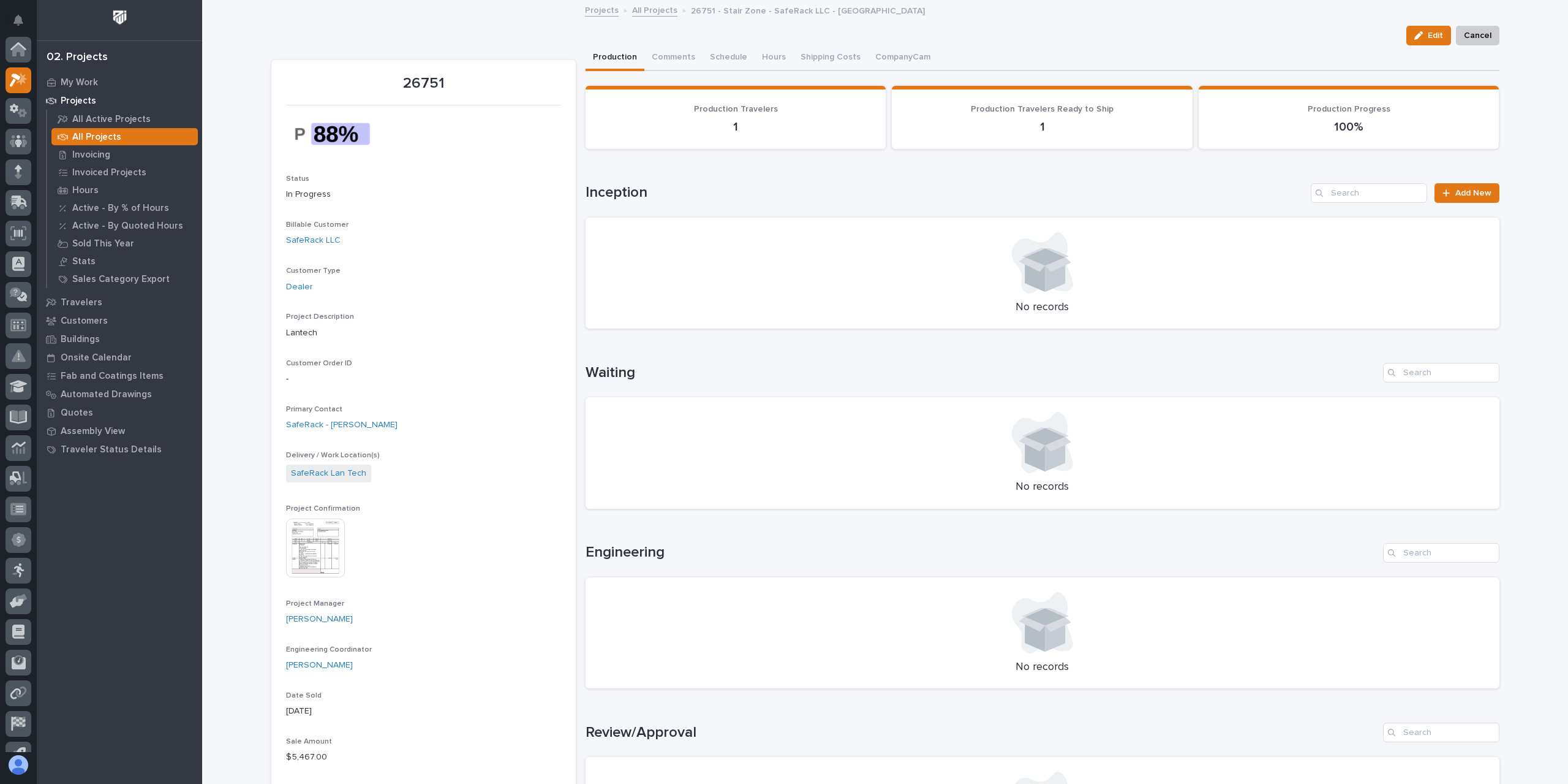
scroll to position [31, 0]
click at [759, 62] on button "Hours" at bounding box center [774, 58] width 39 height 26
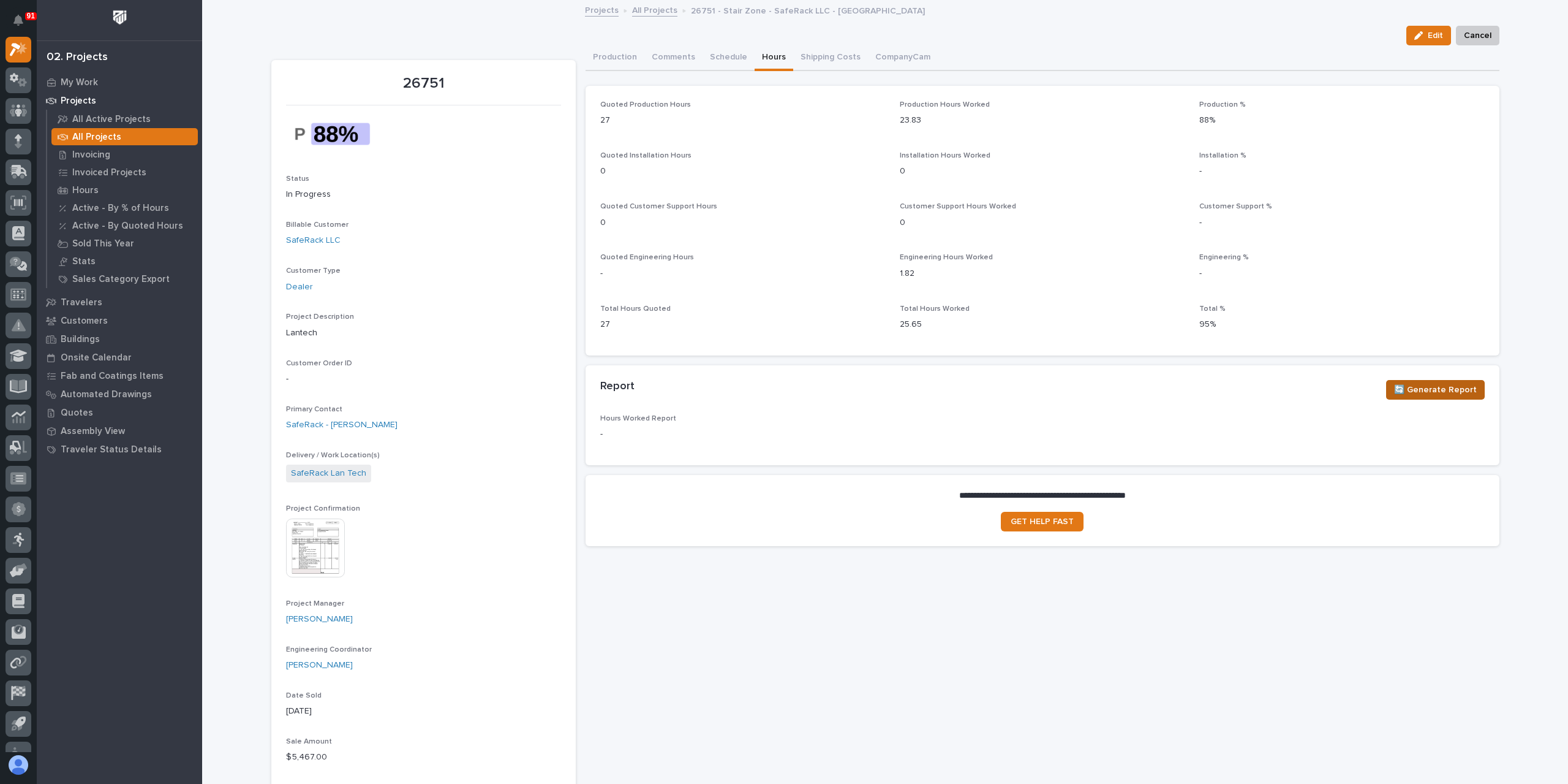
drag, startPoint x: 1450, startPoint y: 395, endPoint x: 1442, endPoint y: 397, distance: 8.2
click at [1450, 395] on span "🔄 Generate Report" at bounding box center [1435, 390] width 82 height 15
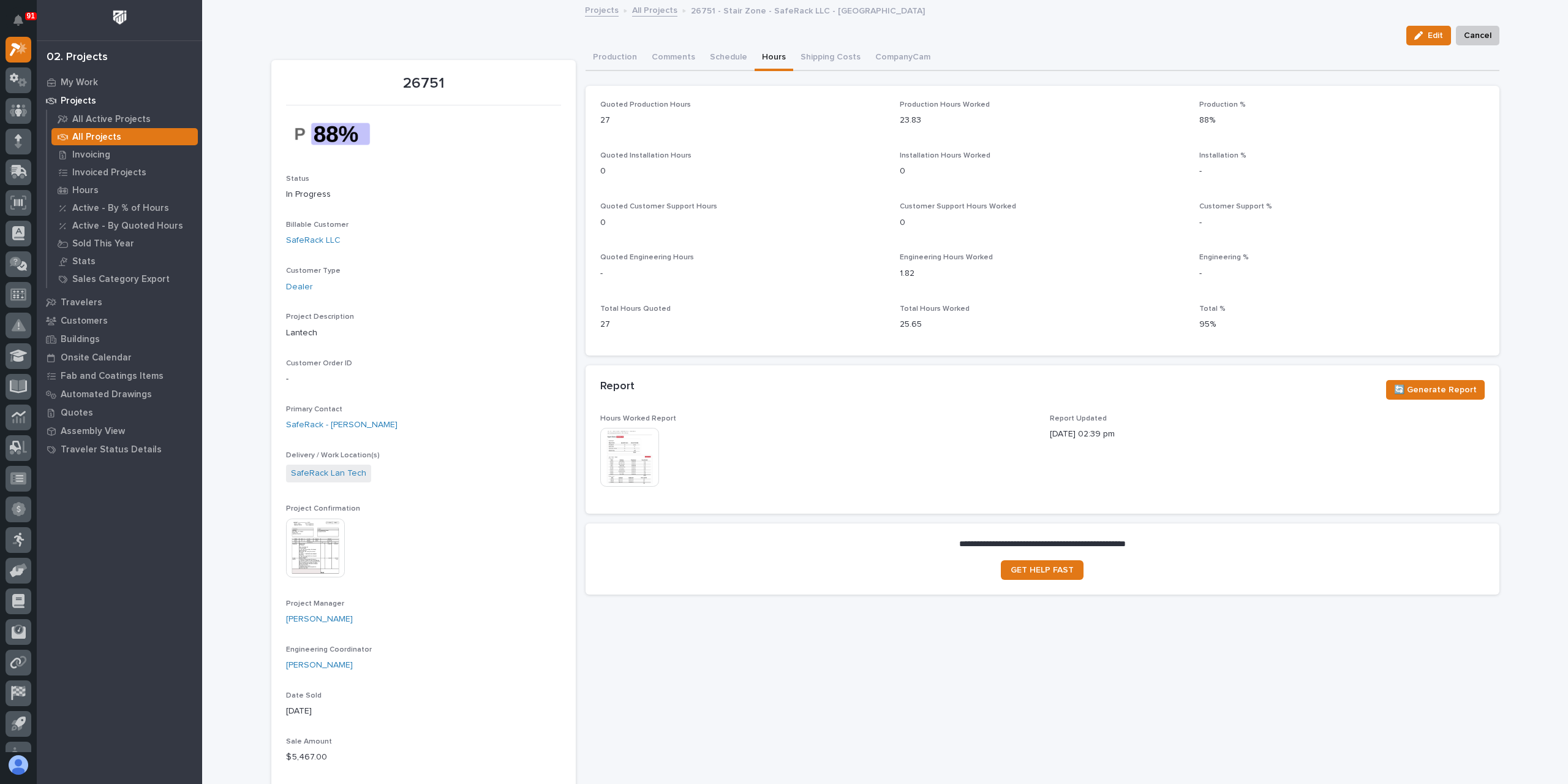
click at [606, 464] on img at bounding box center [630, 457] width 59 height 59
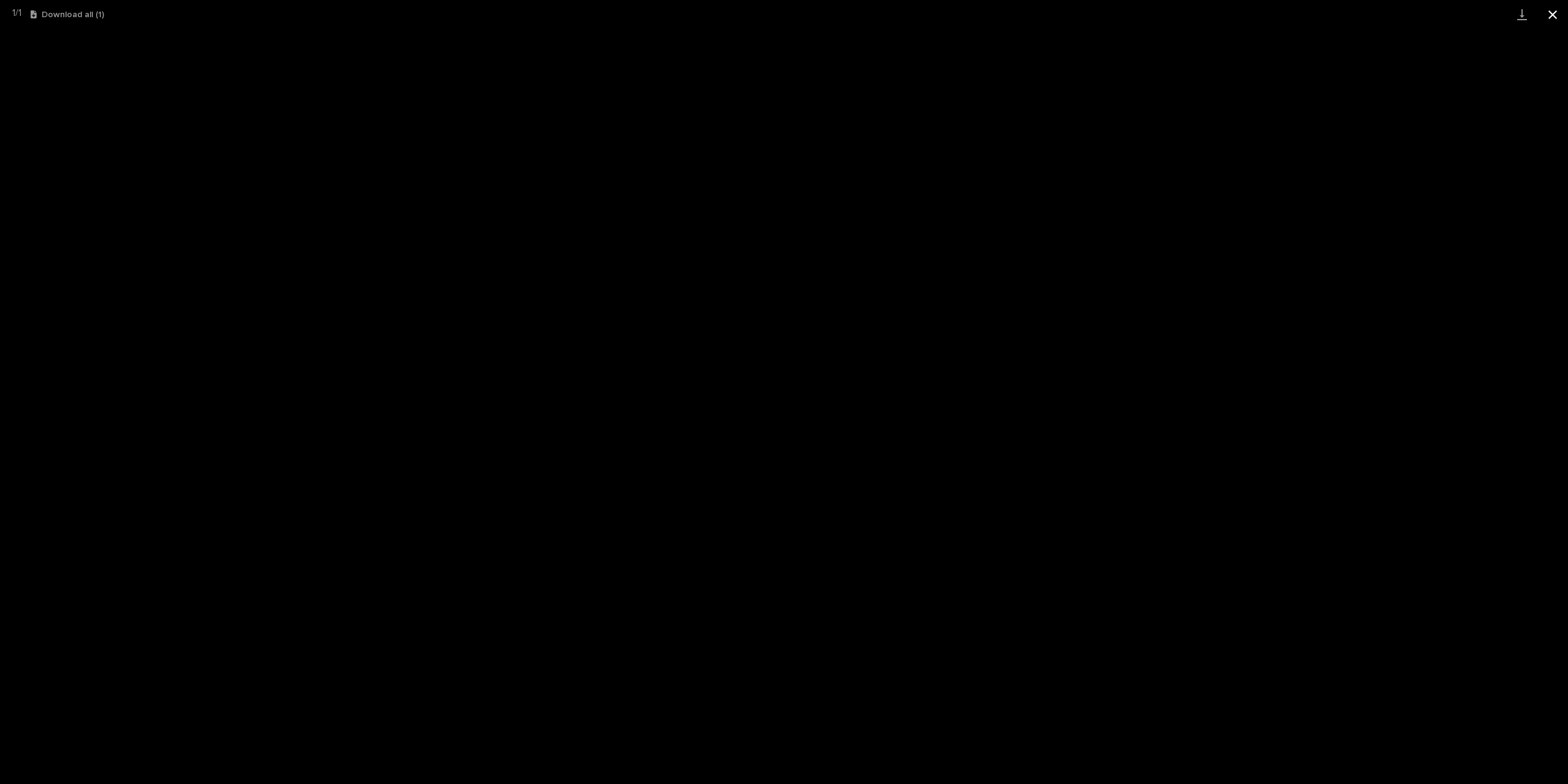
click at [1558, 17] on button "Close gallery" at bounding box center [1553, 15] width 31 height 29
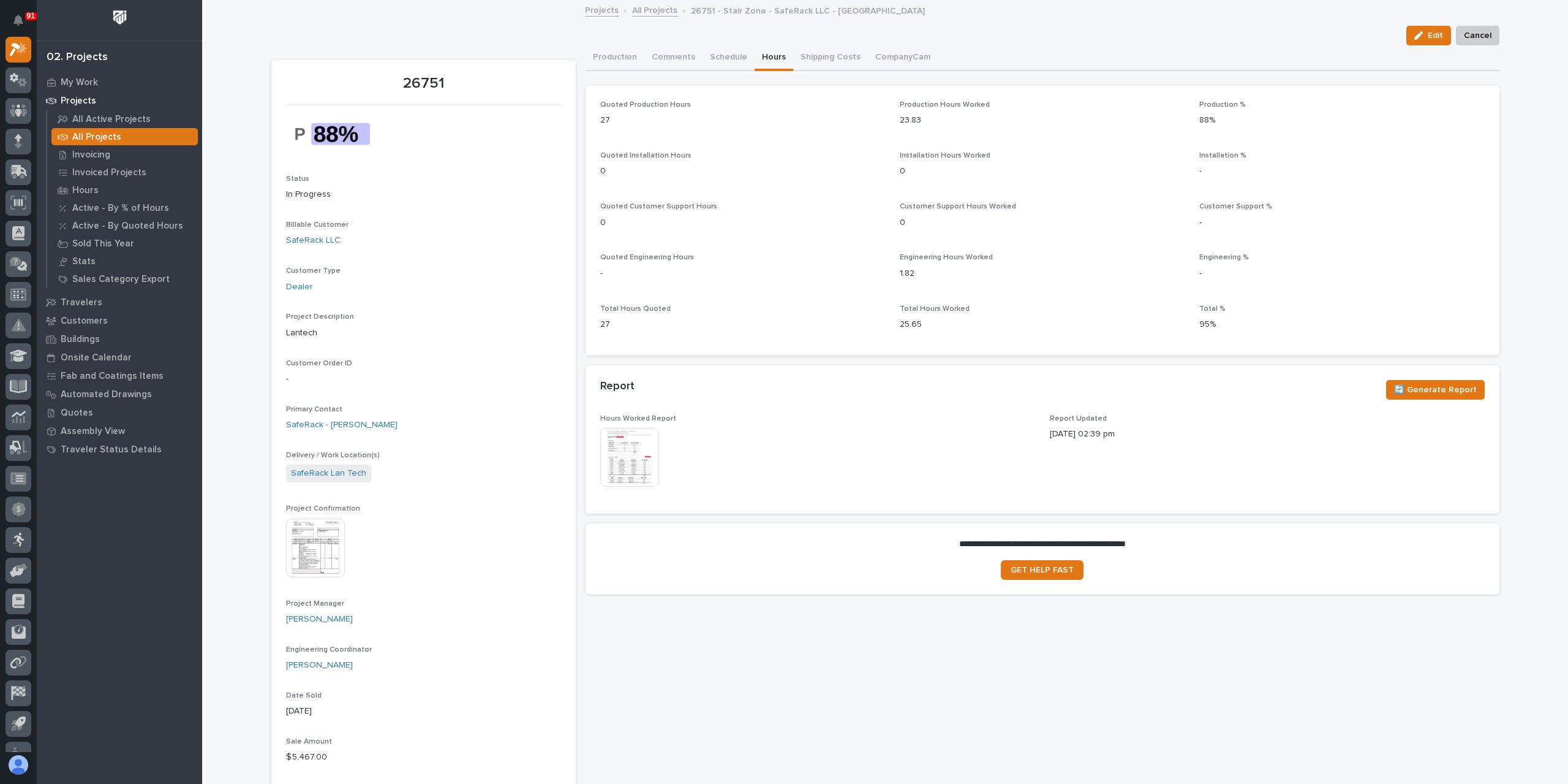
click at [646, 7] on link "All Projects" at bounding box center [655, 10] width 46 height 15
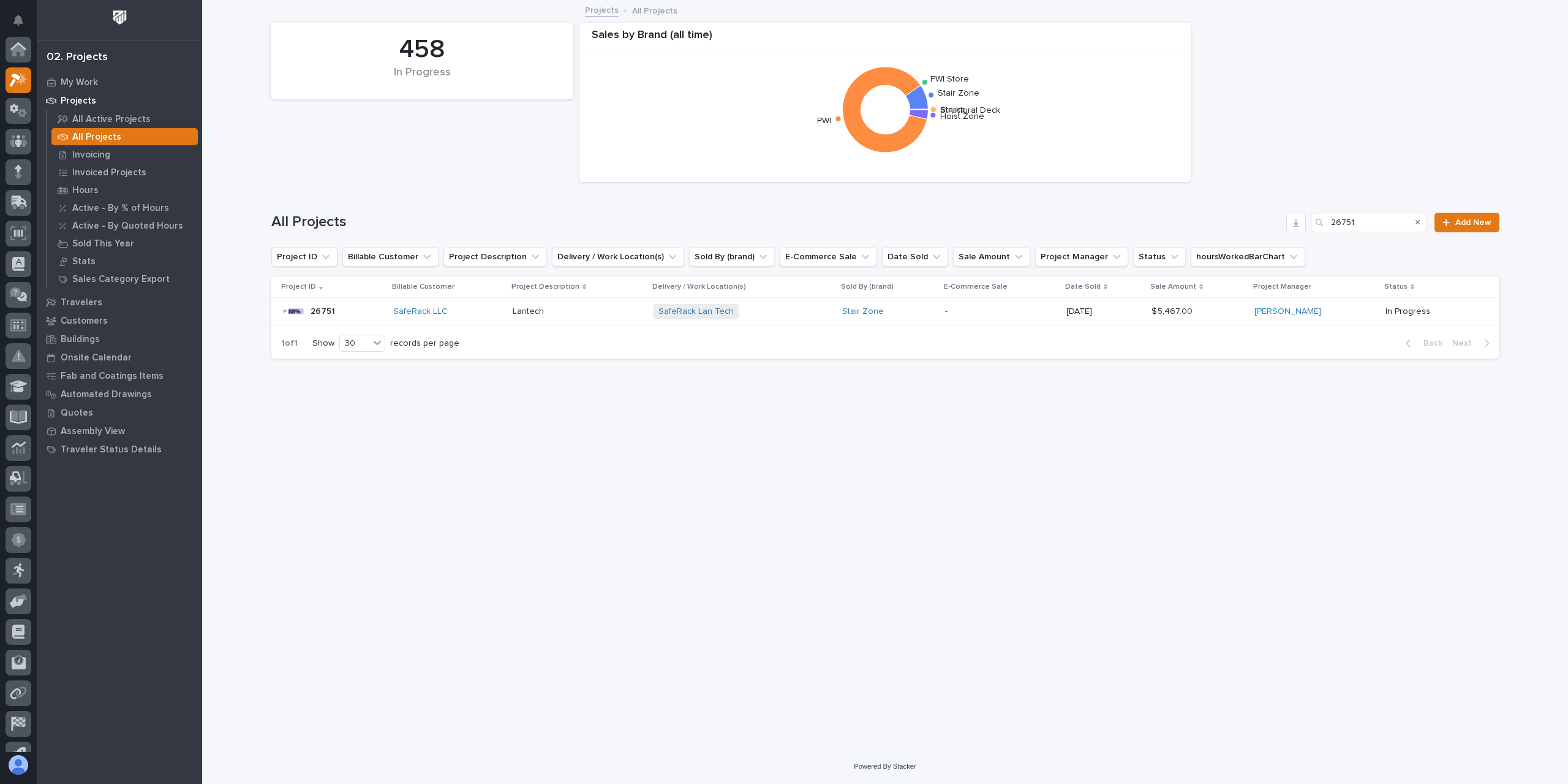
scroll to position [33, 0]
click at [13, 47] on icon at bounding box center [15, 47] width 11 height 14
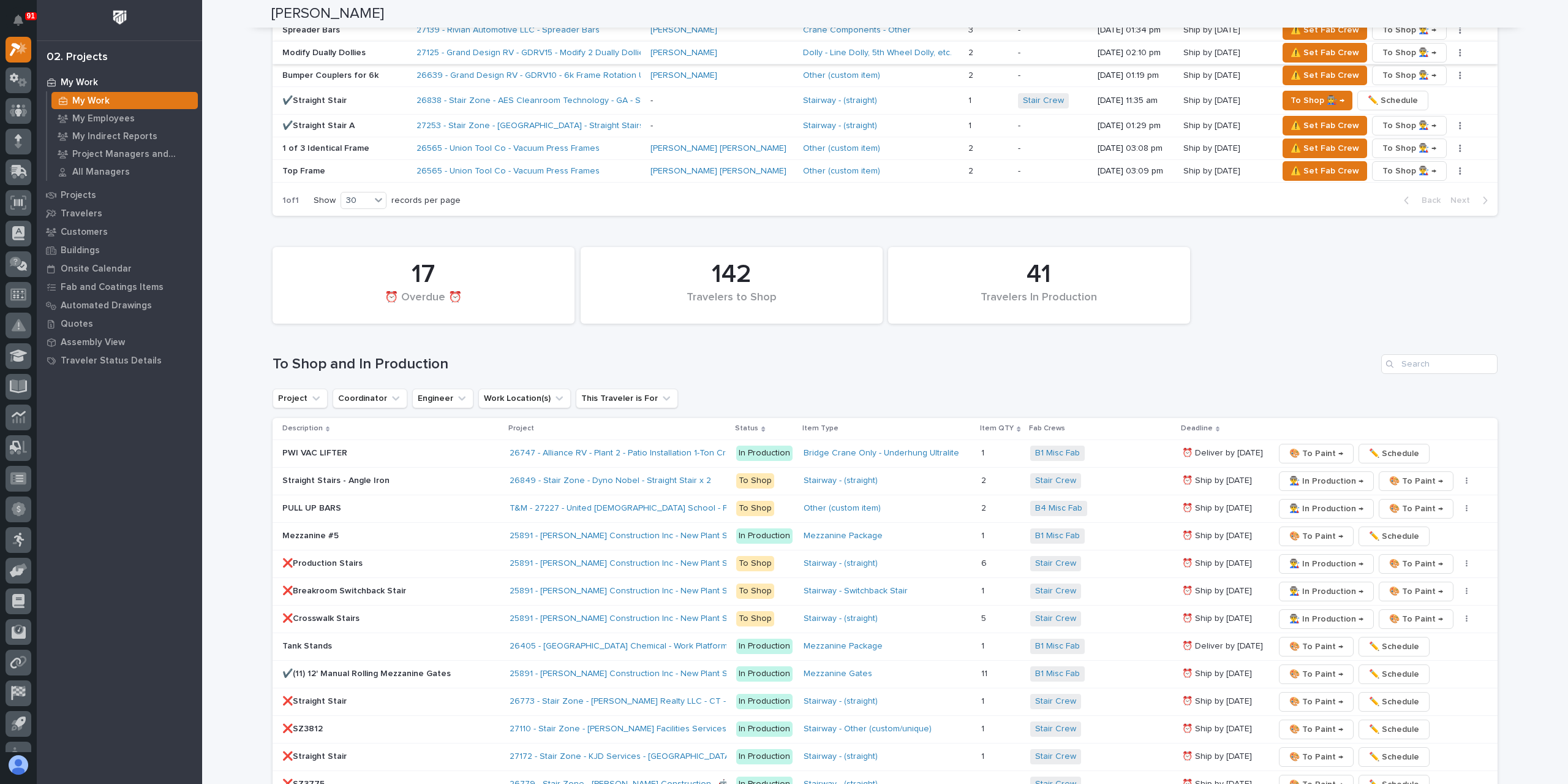
scroll to position [1533, 0]
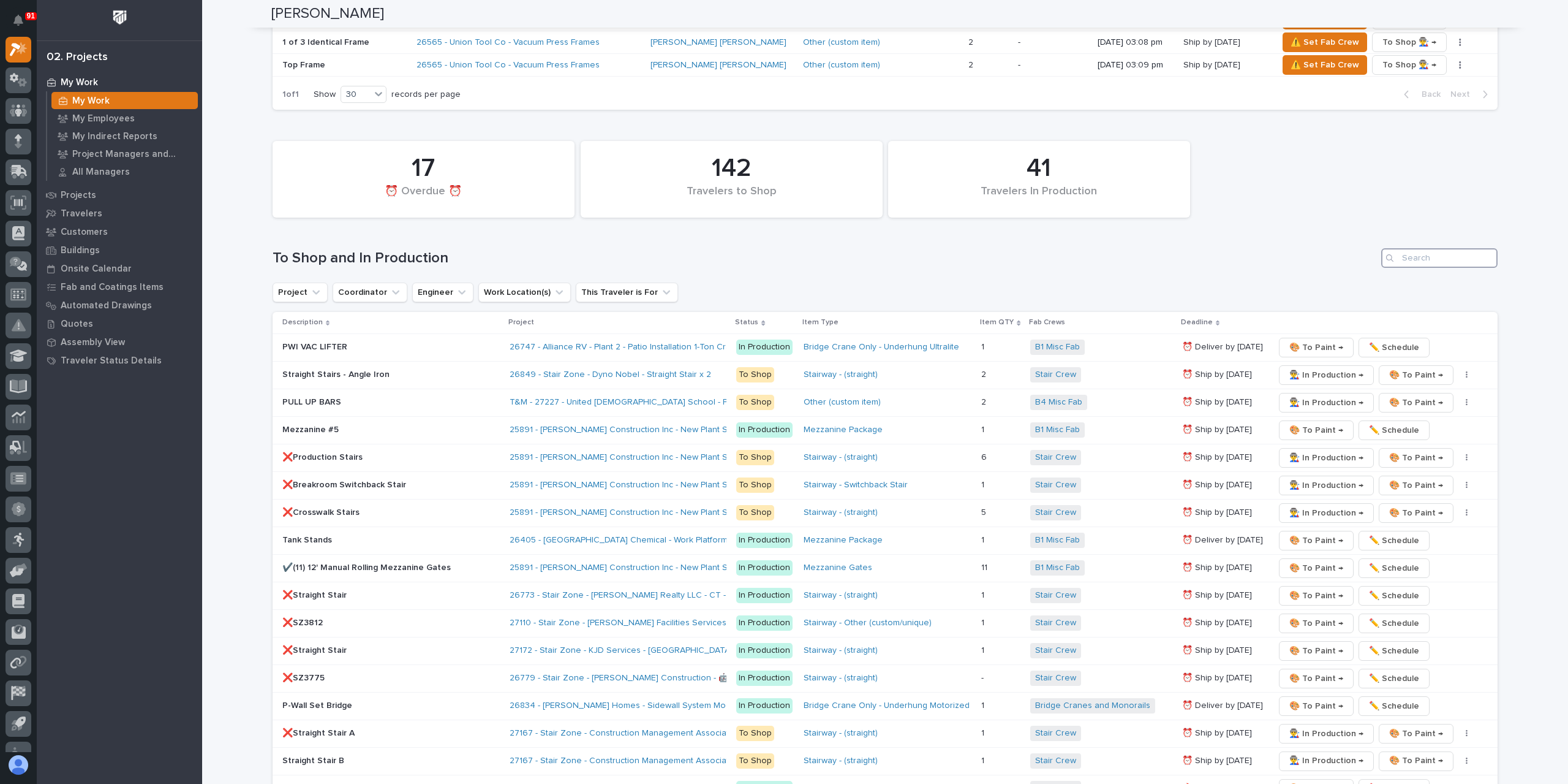
click at [1438, 256] on input "Search" at bounding box center [1440, 258] width 116 height 19
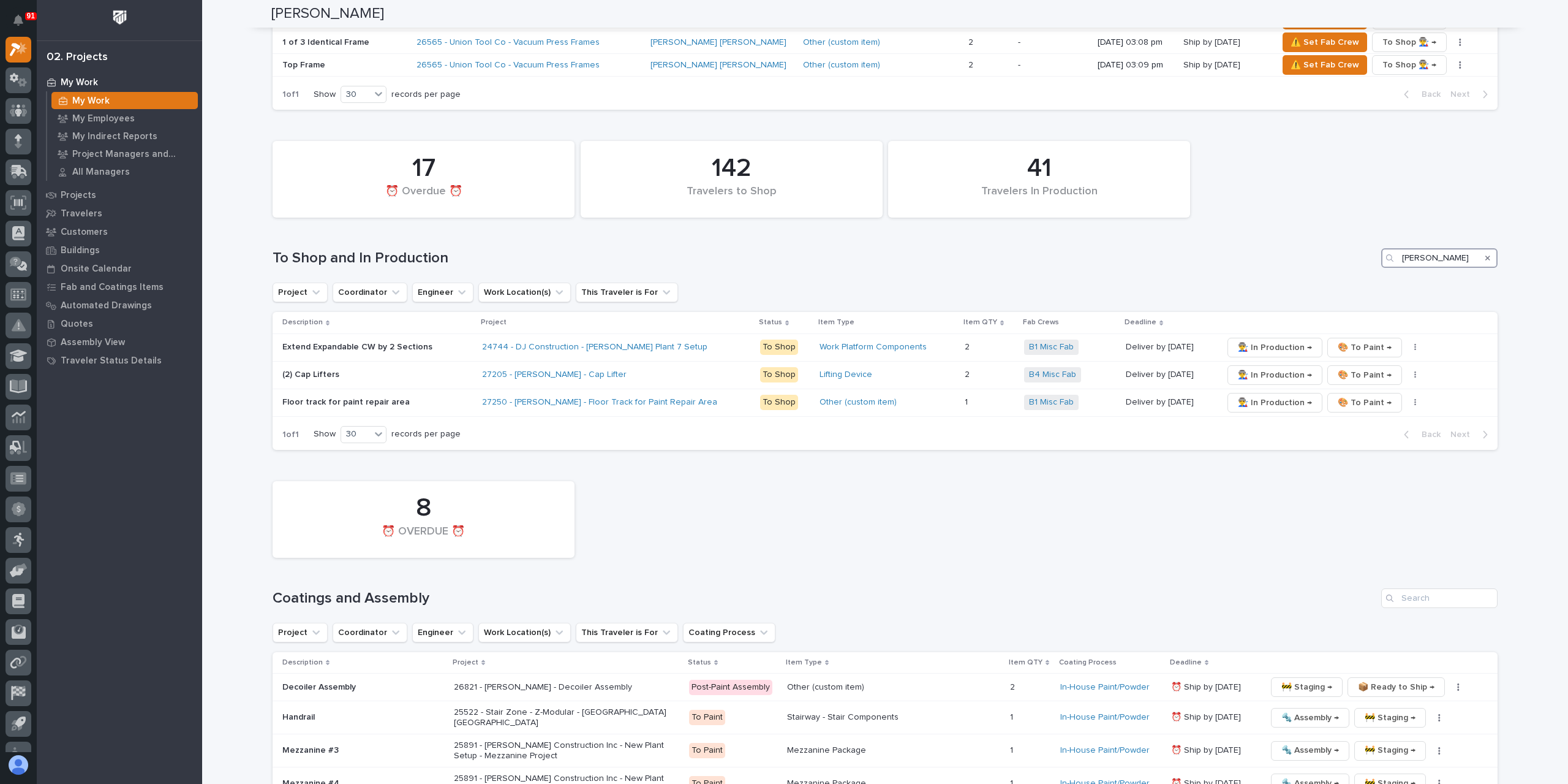
type input "[PERSON_NAME]"
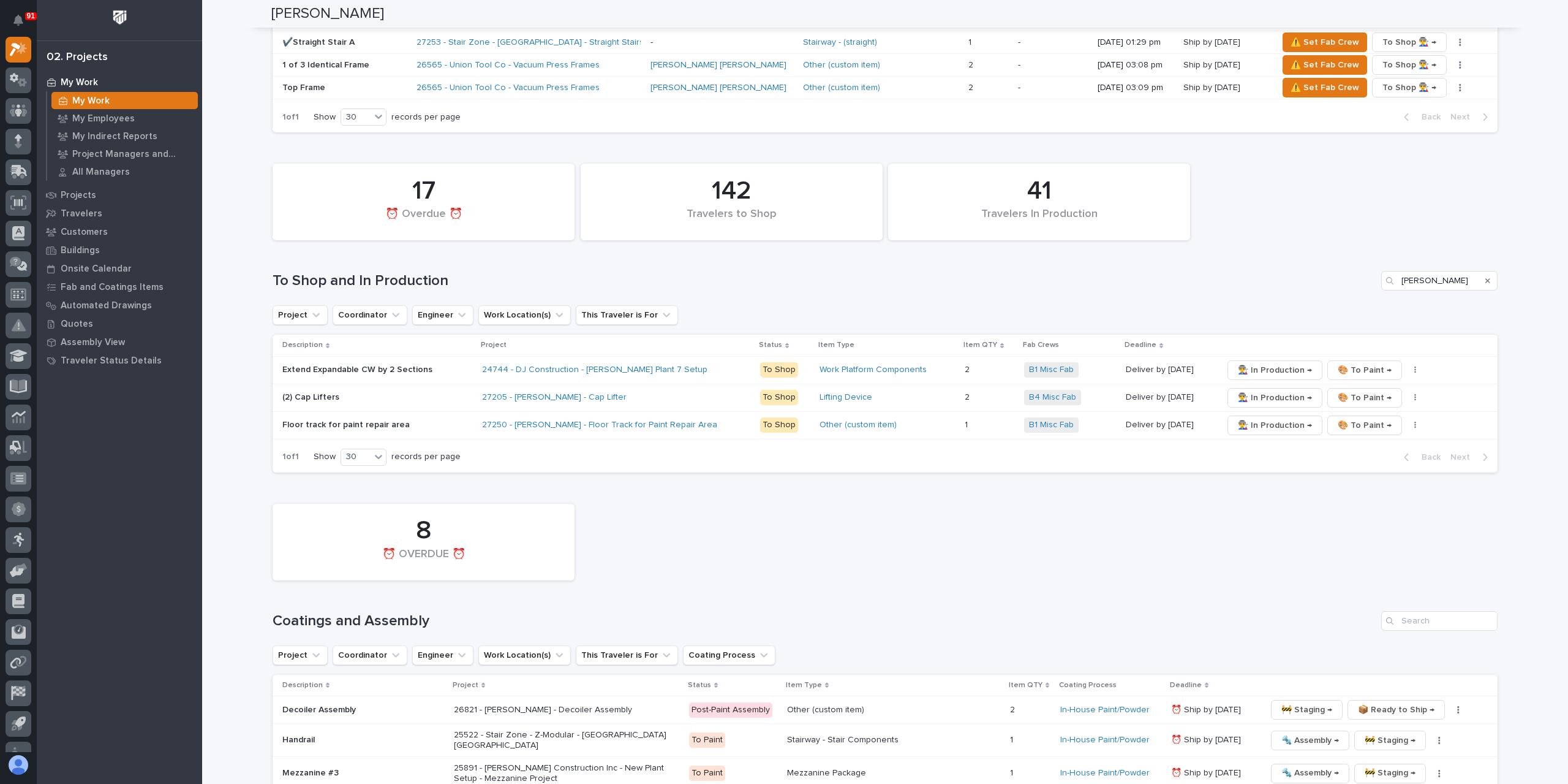
click at [1486, 277] on icon "Search" at bounding box center [1488, 281] width 5 height 8
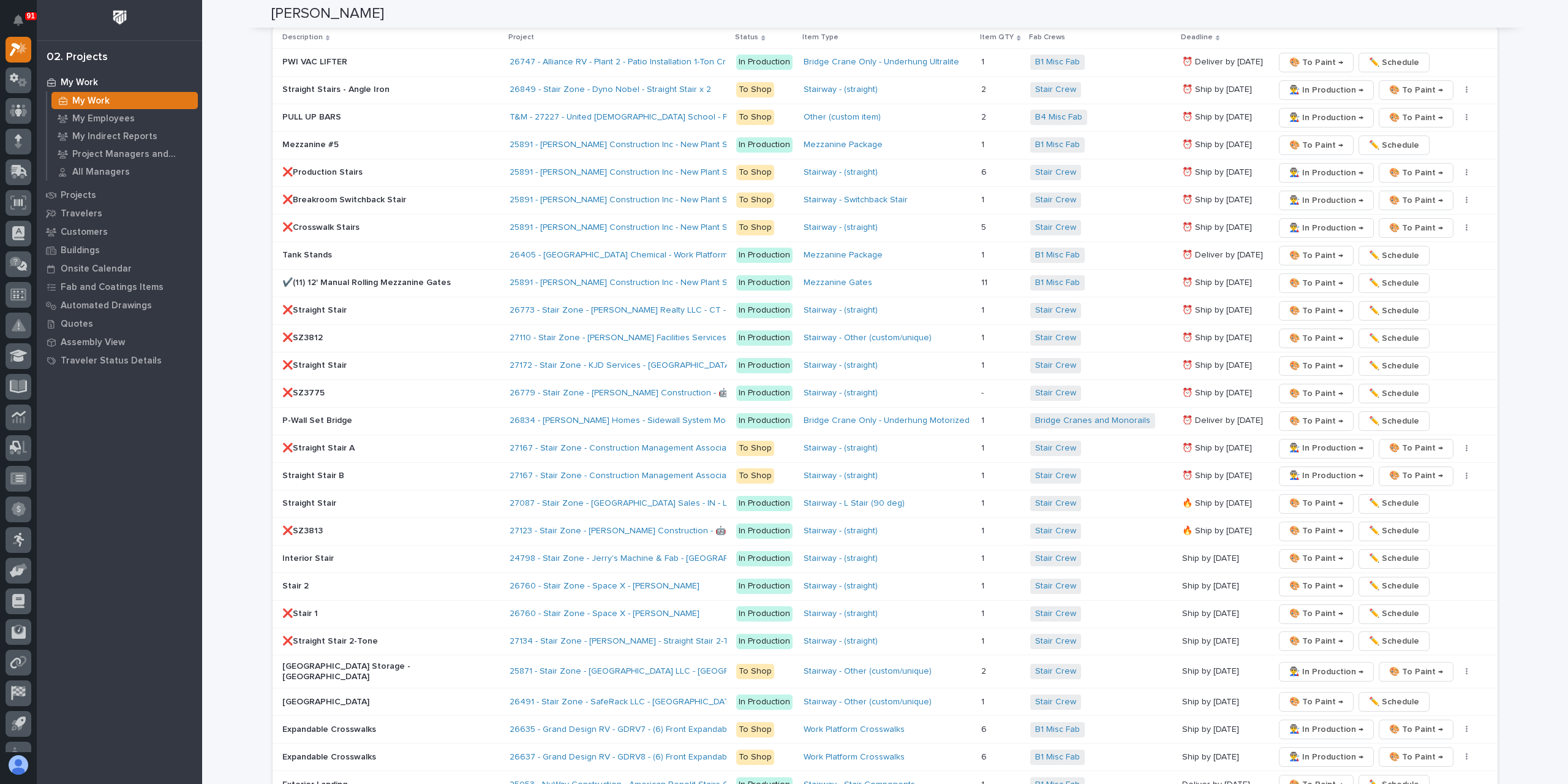
scroll to position [1779, 0]
